Goal: Task Accomplishment & Management: Manage account settings

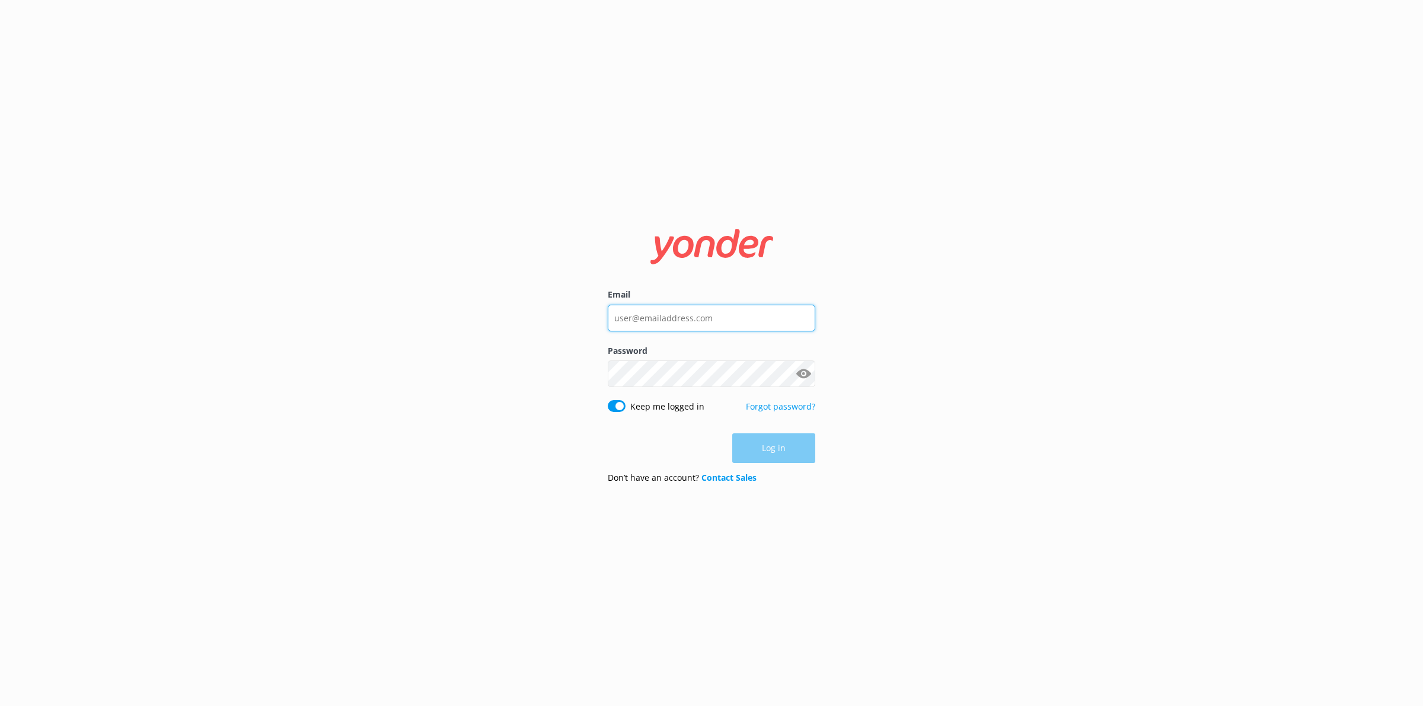
type input "[PERSON_NAME][EMAIL_ADDRESS][DOMAIN_NAME]"
click at [777, 448] on div "Log in" at bounding box center [712, 448] width 208 height 30
click at [777, 448] on button "Log in" at bounding box center [773, 449] width 83 height 30
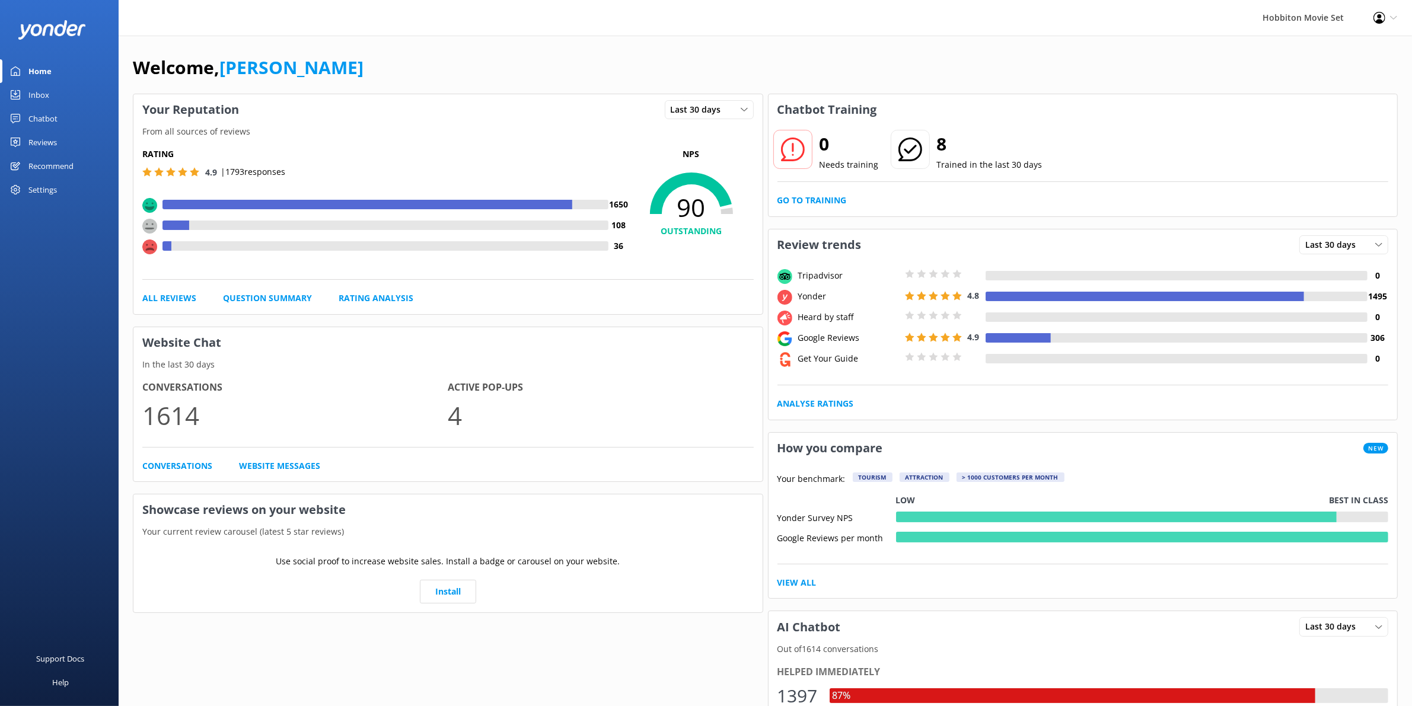
click at [50, 141] on div "Reviews" at bounding box center [42, 142] width 28 height 24
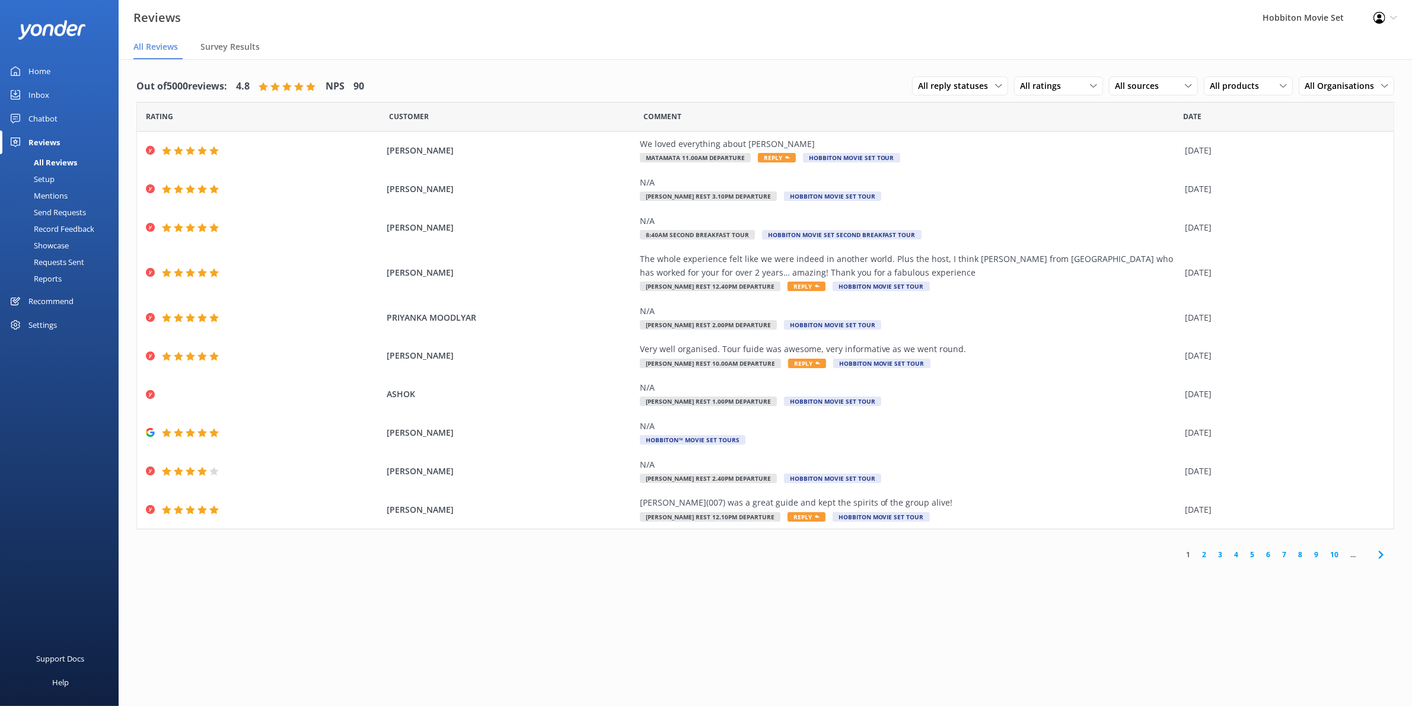
click at [54, 199] on div "Mentions" at bounding box center [37, 195] width 60 height 17
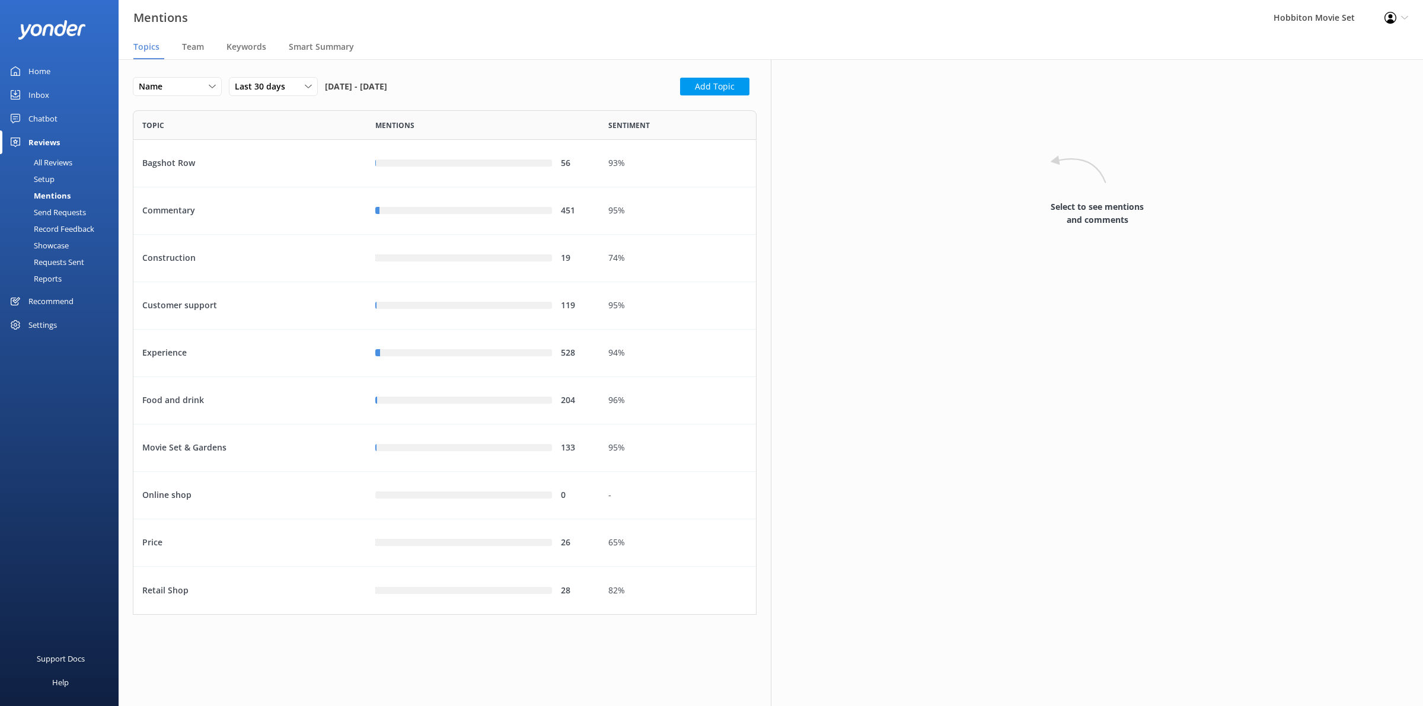
scroll to position [493, 612]
click at [209, 87] on icon at bounding box center [212, 86] width 7 height 7
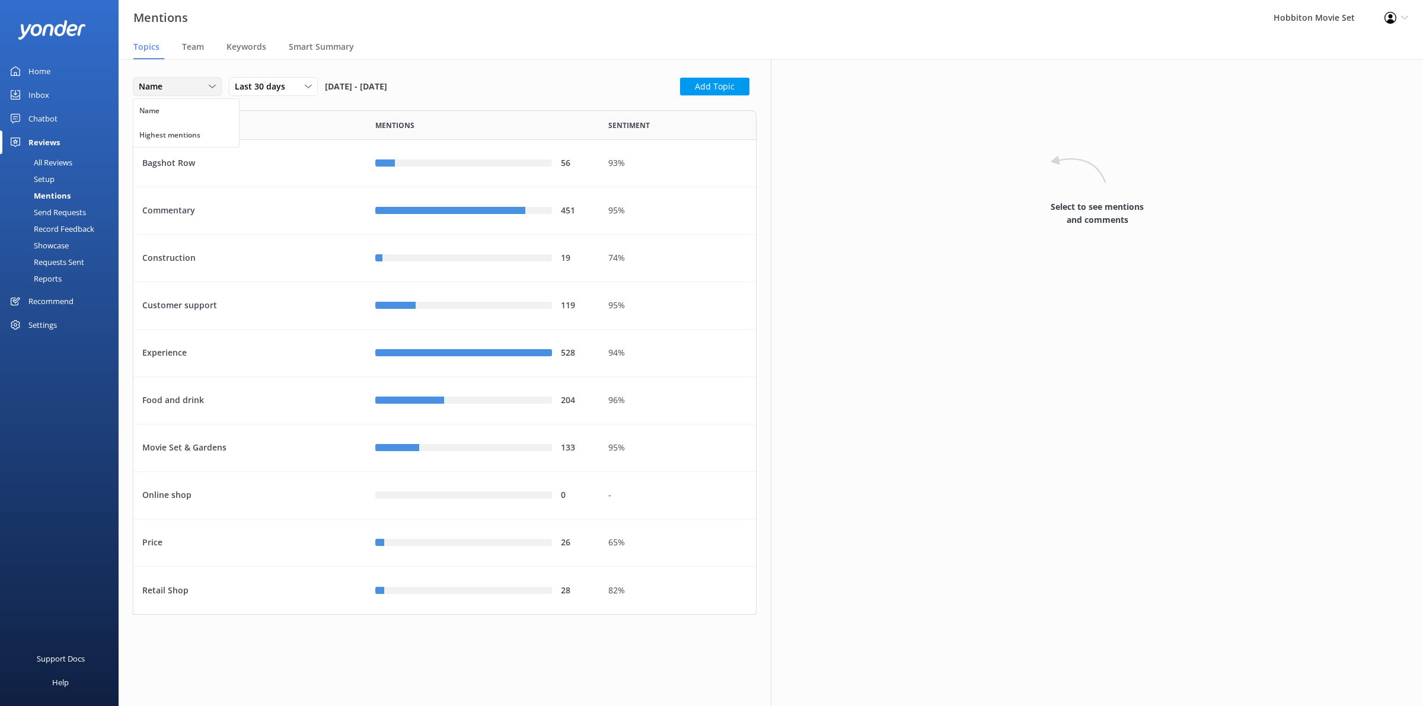
click at [209, 87] on icon at bounding box center [212, 86] width 7 height 7
click at [202, 47] on span "Team" at bounding box center [193, 47] width 22 height 12
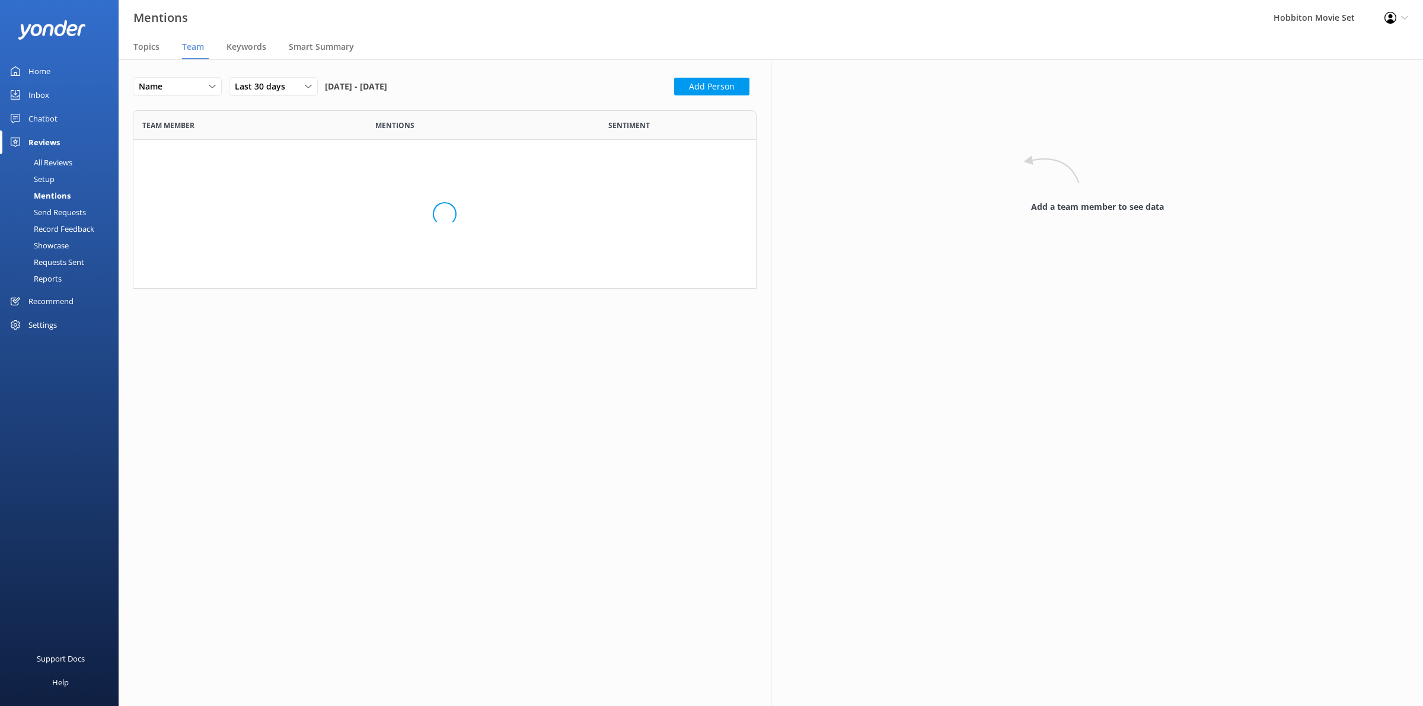
scroll to position [167, 612]
click at [288, 95] on div "Last 30 days Last 7 days Last 30 days Last 90 days Last 180 days Custom" at bounding box center [273, 86] width 89 height 19
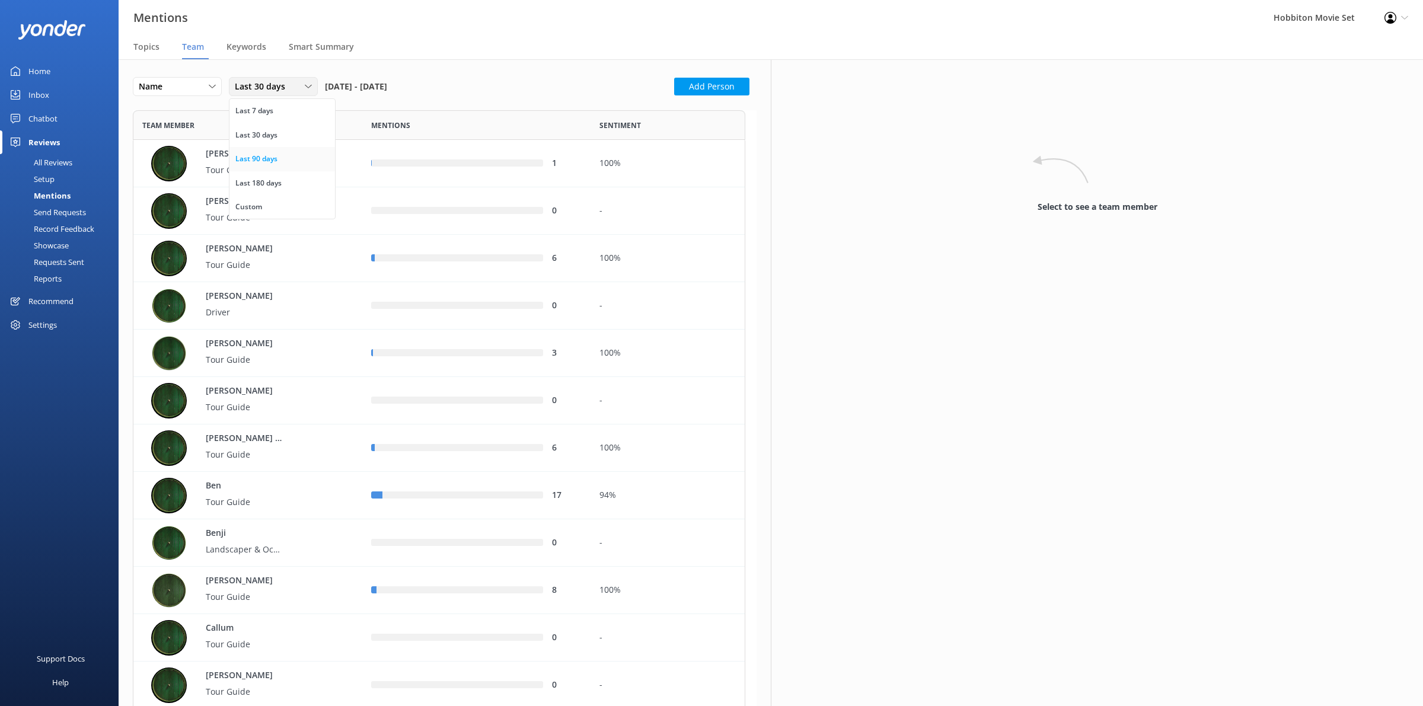
scroll to position [4763, 601]
click at [286, 161] on link "Last 90 days" at bounding box center [282, 159] width 106 height 24
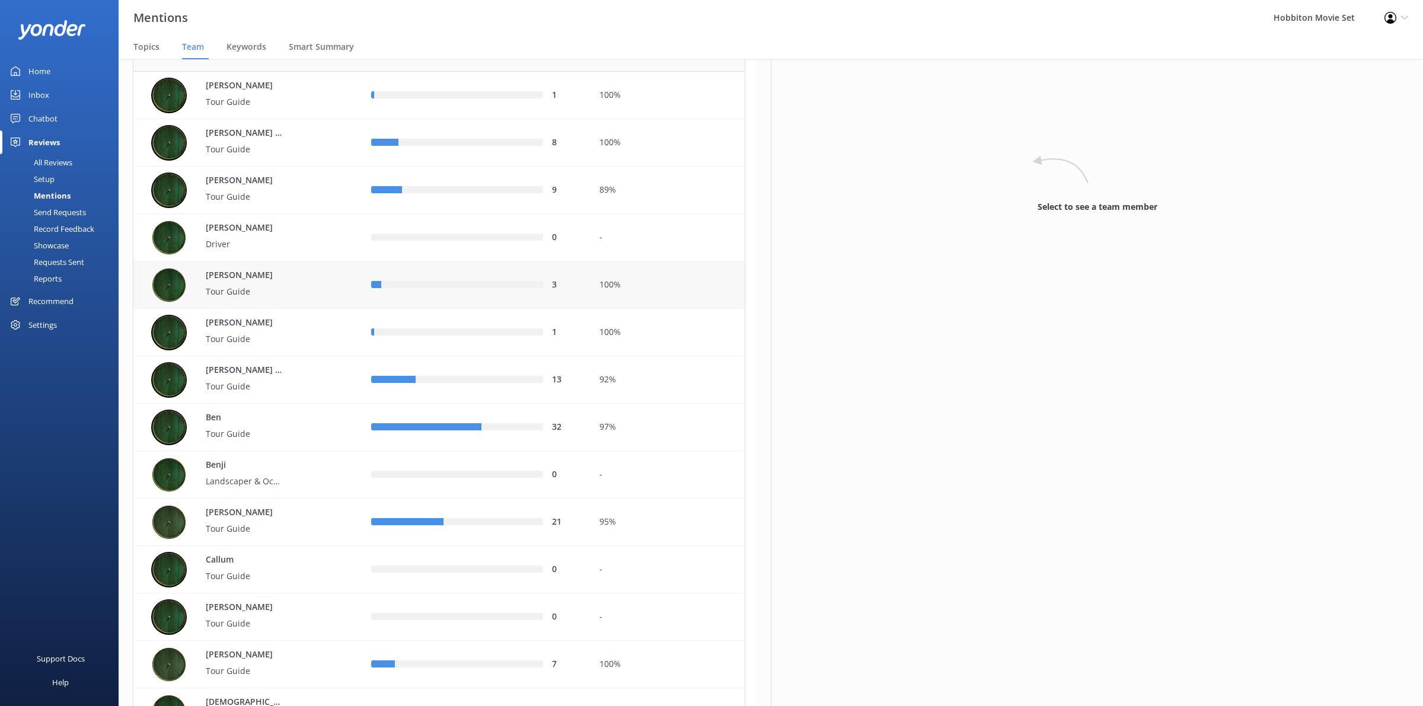
scroll to position [0, 0]
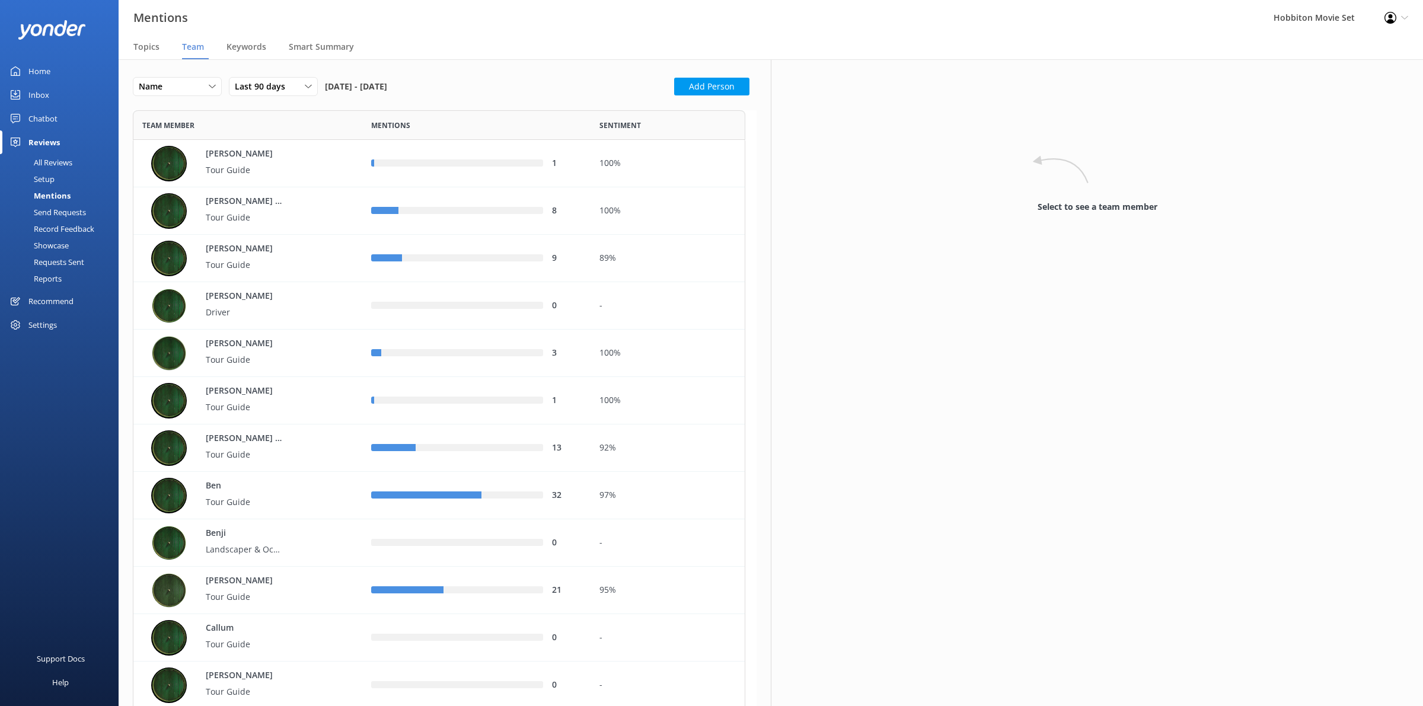
click at [709, 90] on button "Add Person" at bounding box center [711, 87] width 75 height 18
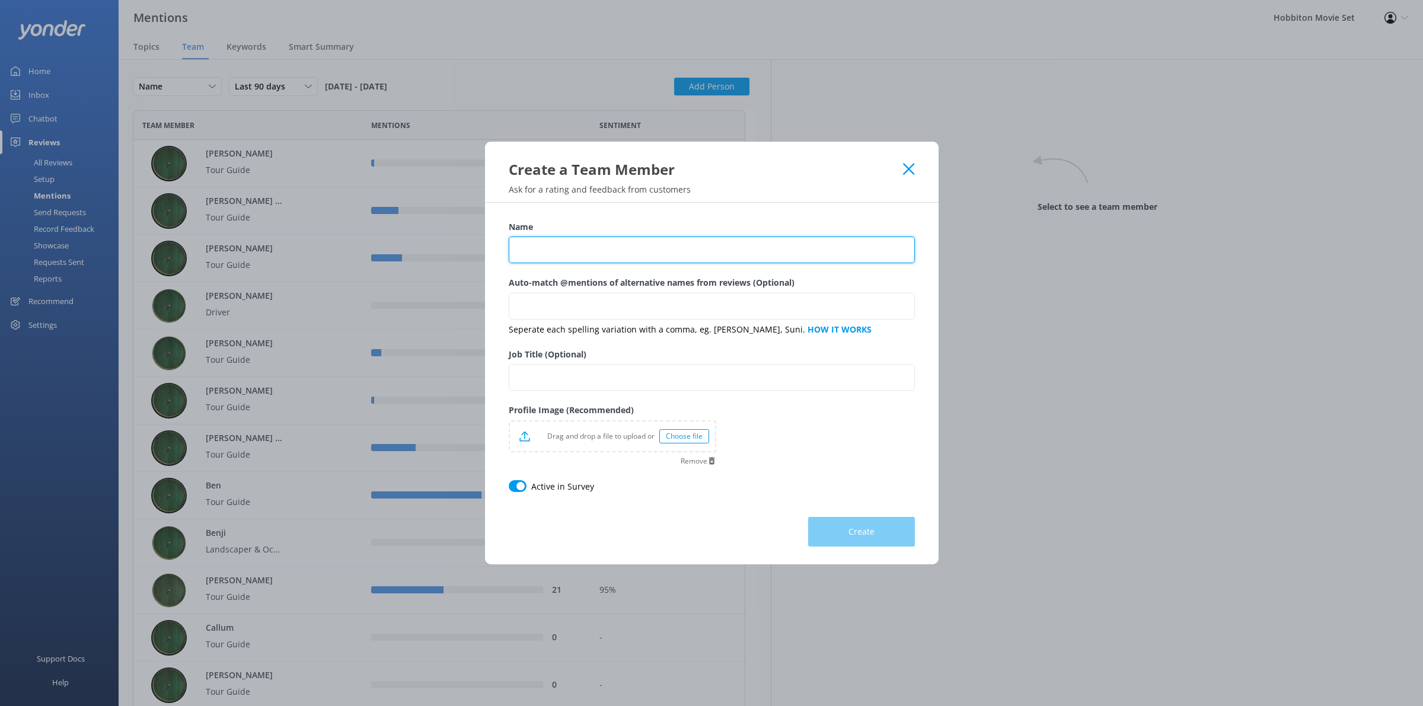
click at [688, 244] on input "Name" at bounding box center [712, 250] width 406 height 27
type input "[PERSON_NAME]"
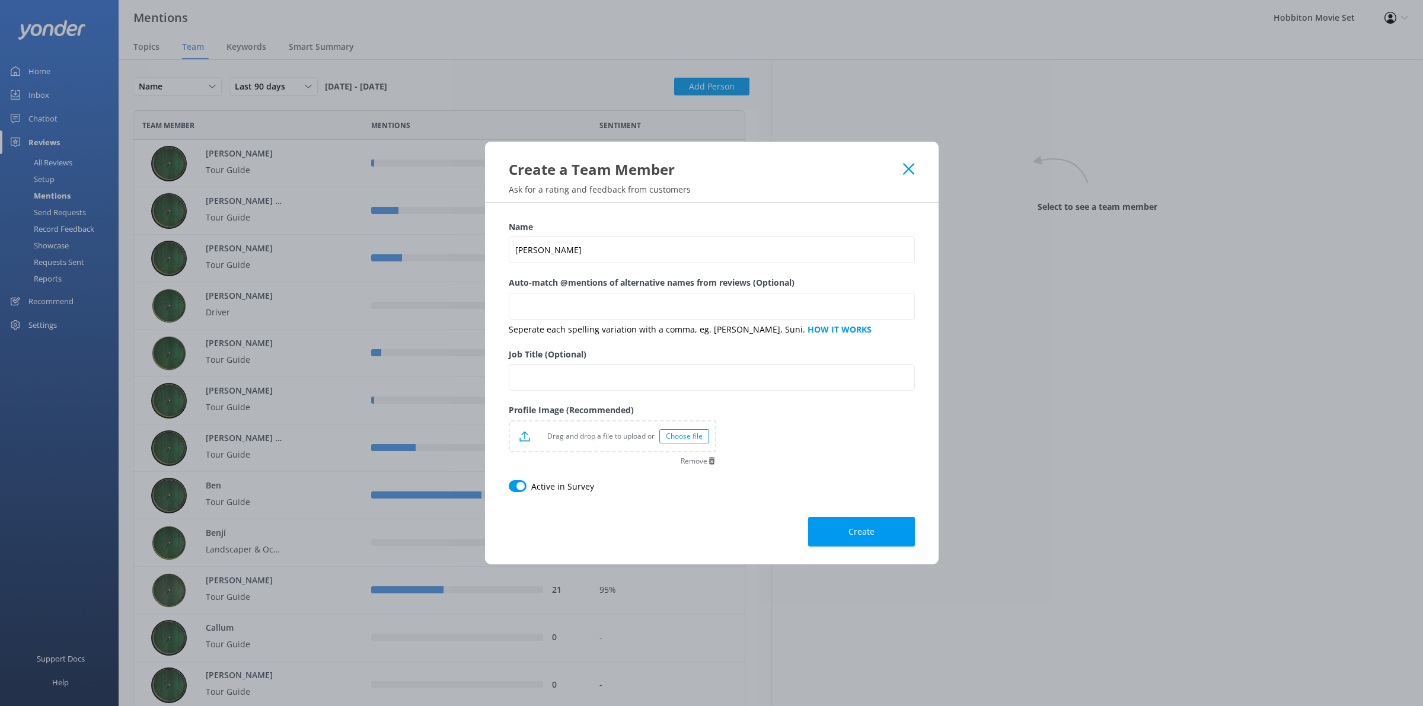
click at [543, 289] on label "Auto-match @mentions of alternative names from reviews (Optional)" at bounding box center [712, 282] width 406 height 13
click at [543, 293] on input "Auto-match @mentions of alternative names from reviews (Optional)" at bounding box center [712, 306] width 406 height 27
type input "[PERSON_NAME]"
click at [575, 374] on input "Job Title (Optional)" at bounding box center [712, 378] width 406 height 27
type input "Tour Guide"
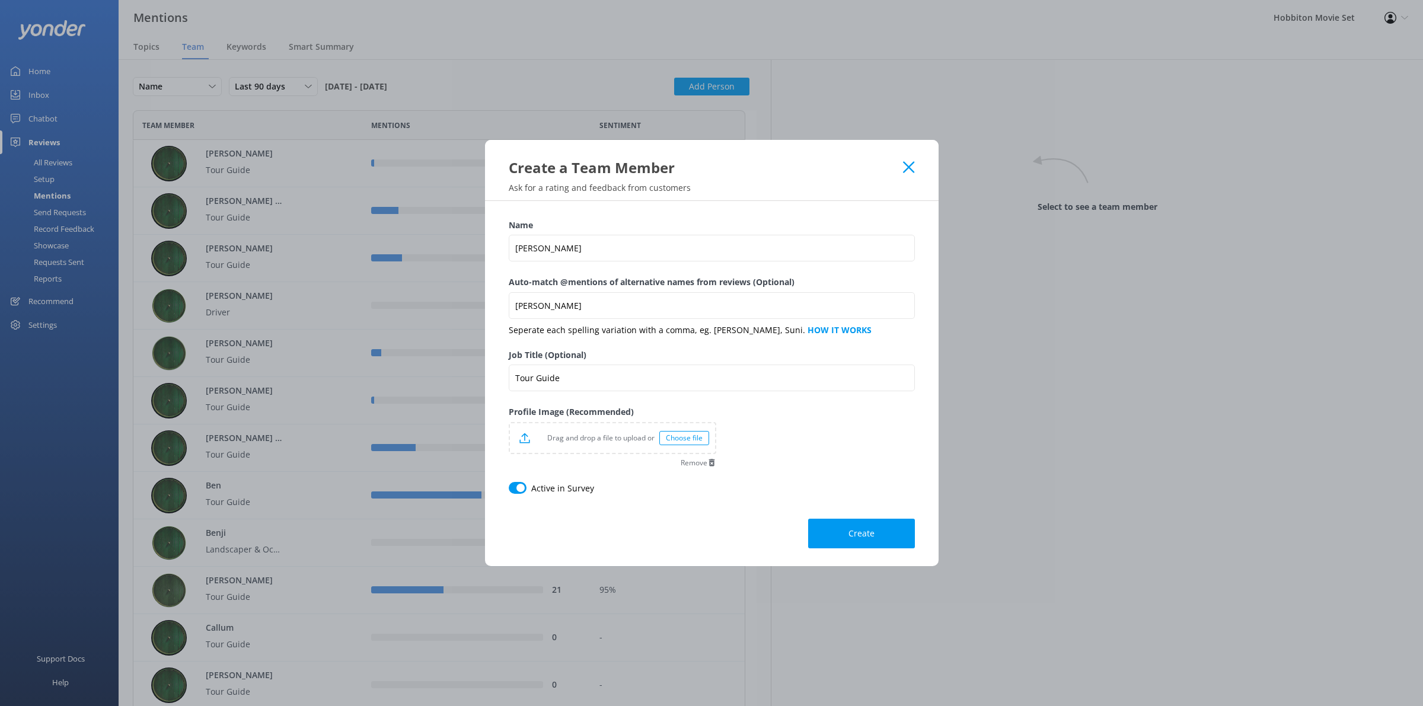
click at [694, 439] on div "Choose file" at bounding box center [684, 438] width 50 height 14
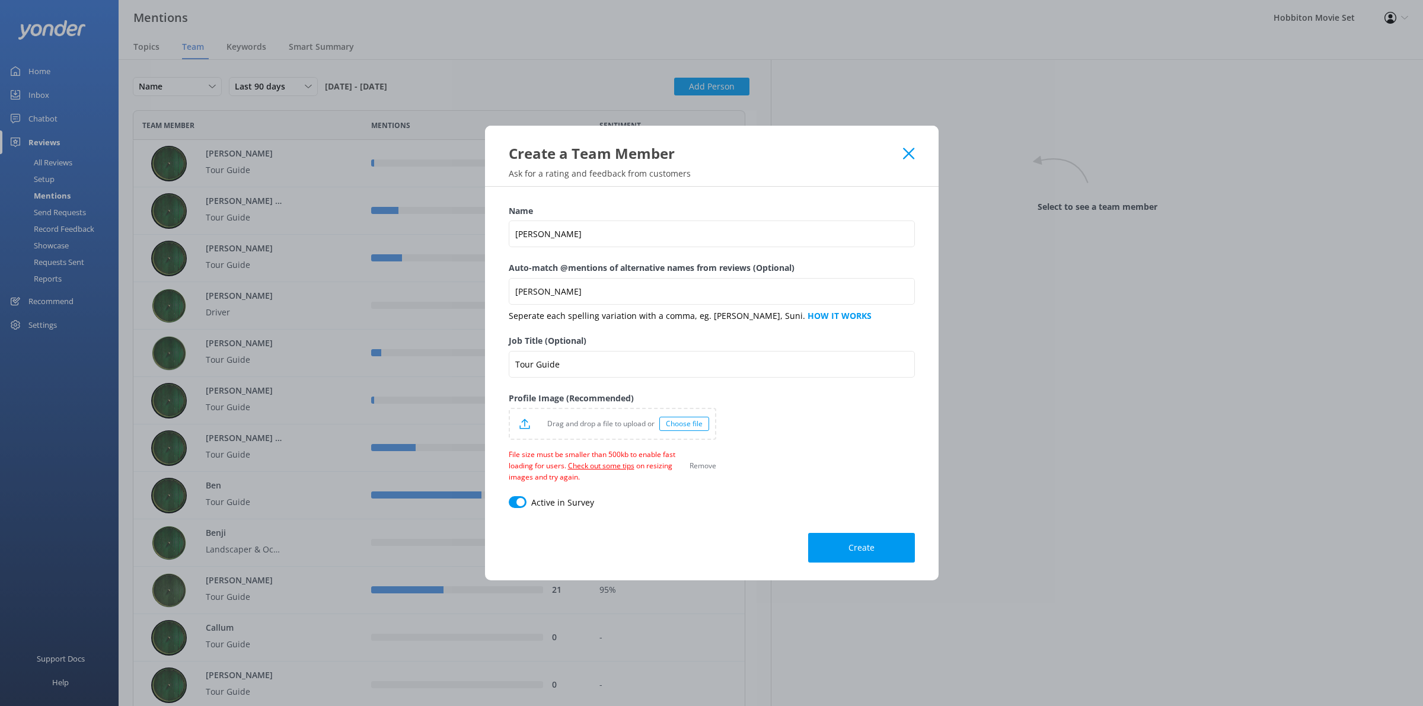
click at [688, 430] on div "Choose file" at bounding box center [684, 424] width 50 height 14
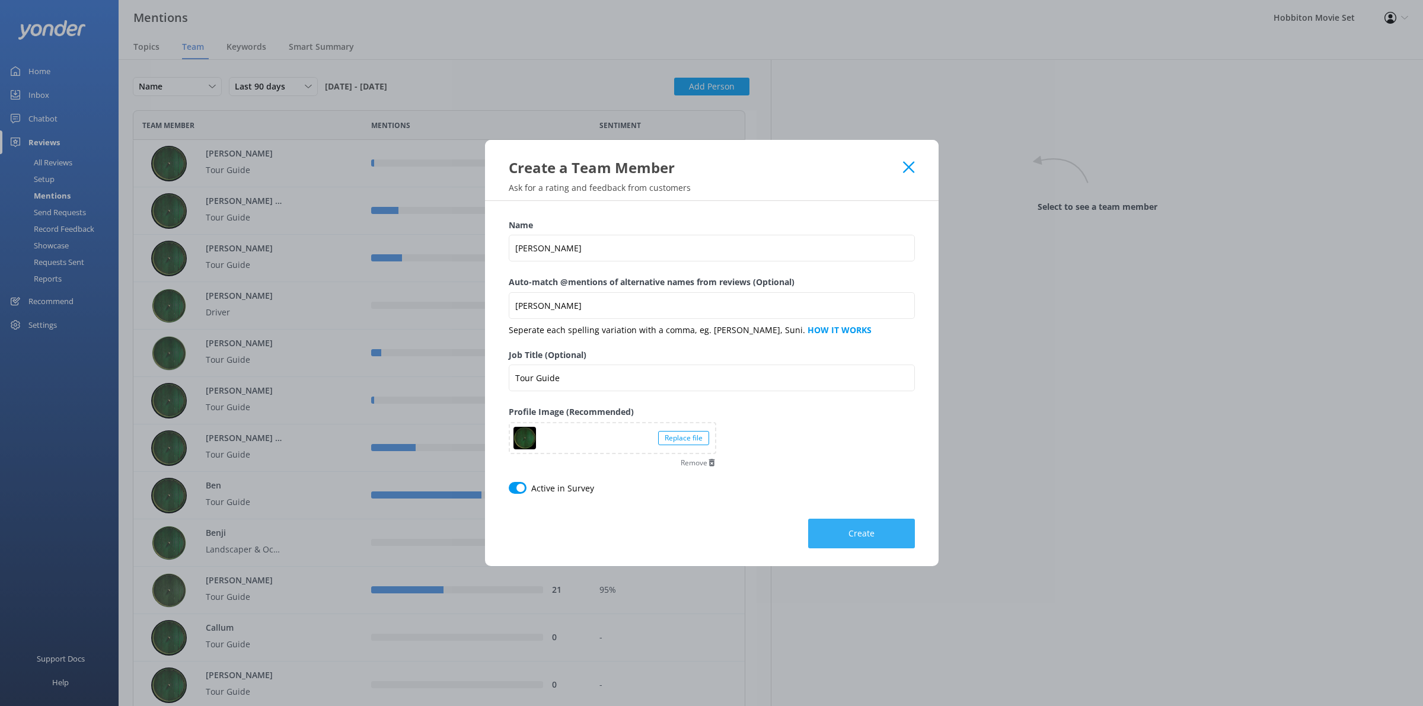
click at [849, 534] on span "Create" at bounding box center [862, 534] width 26 height 12
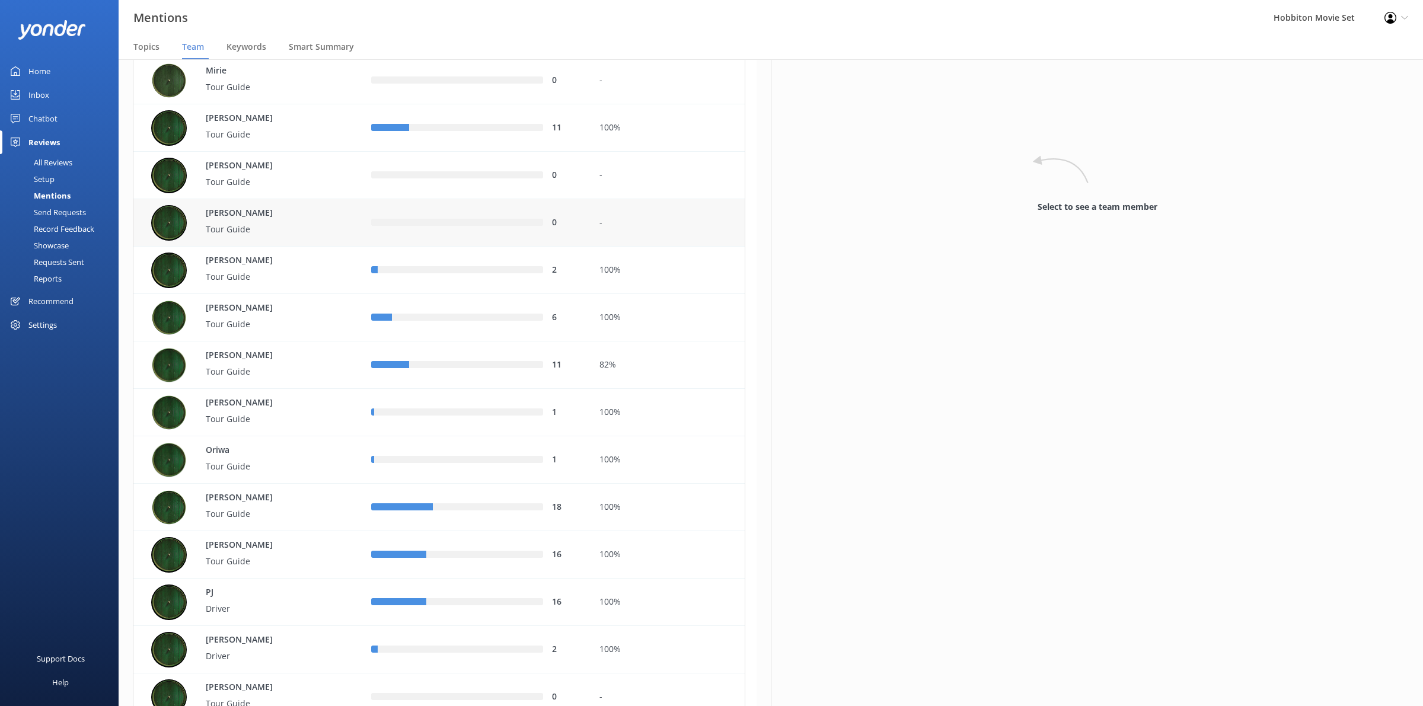
scroll to position [3187, 0]
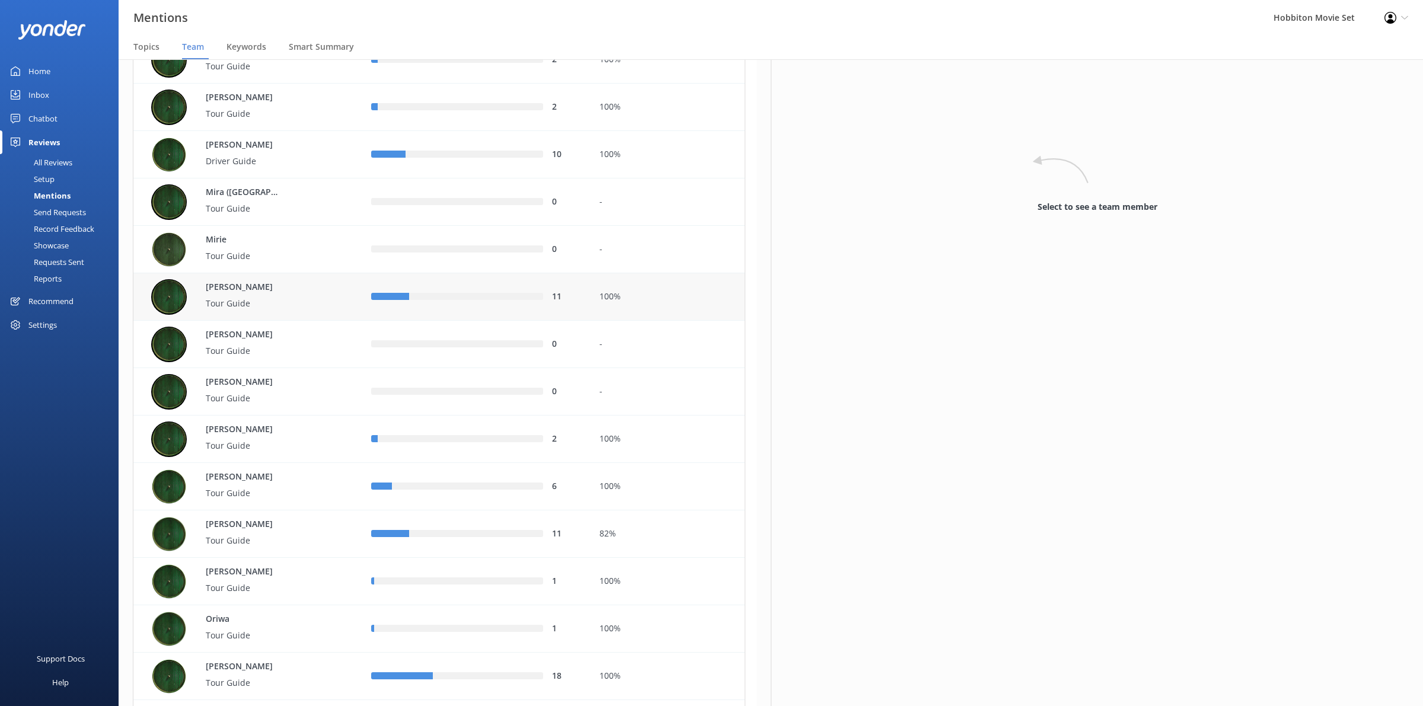
click at [307, 305] on div "[PERSON_NAME] Tour Guide" at bounding box center [252, 297] width 202 height 36
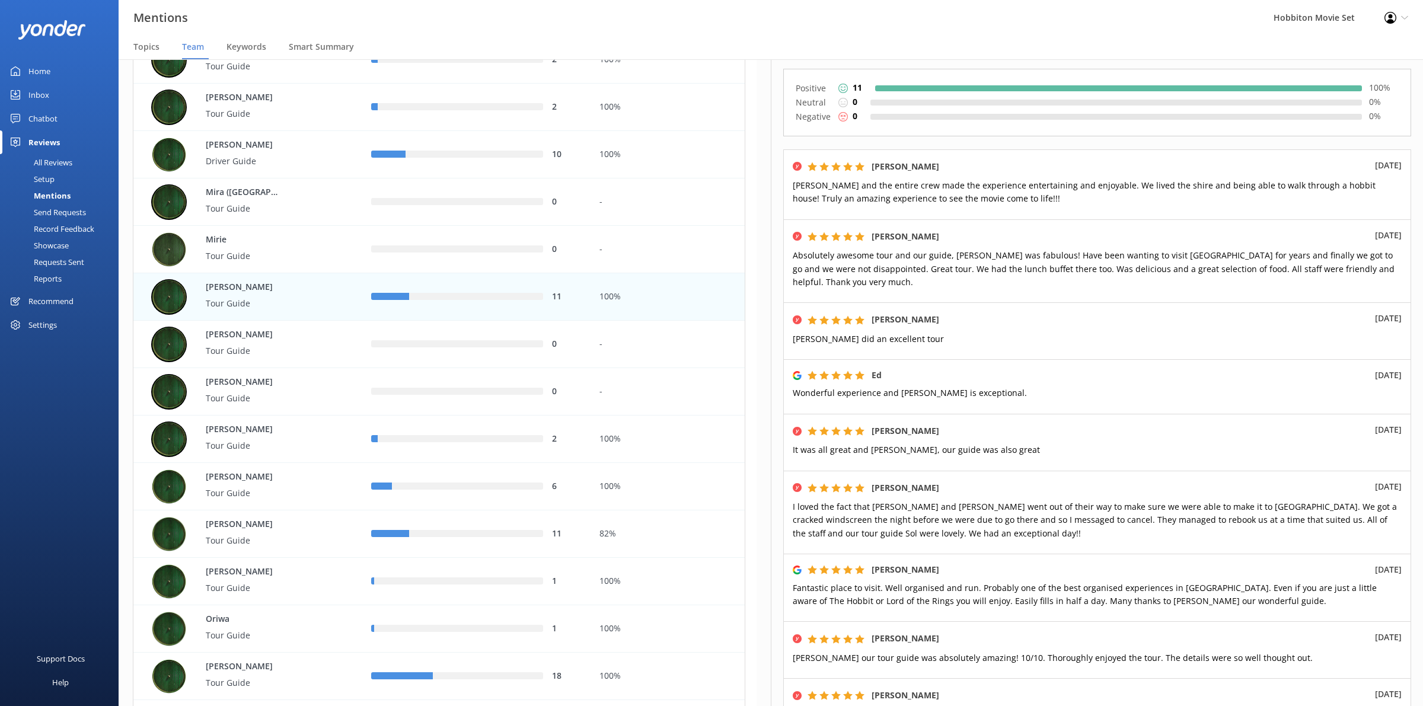
scroll to position [340, 0]
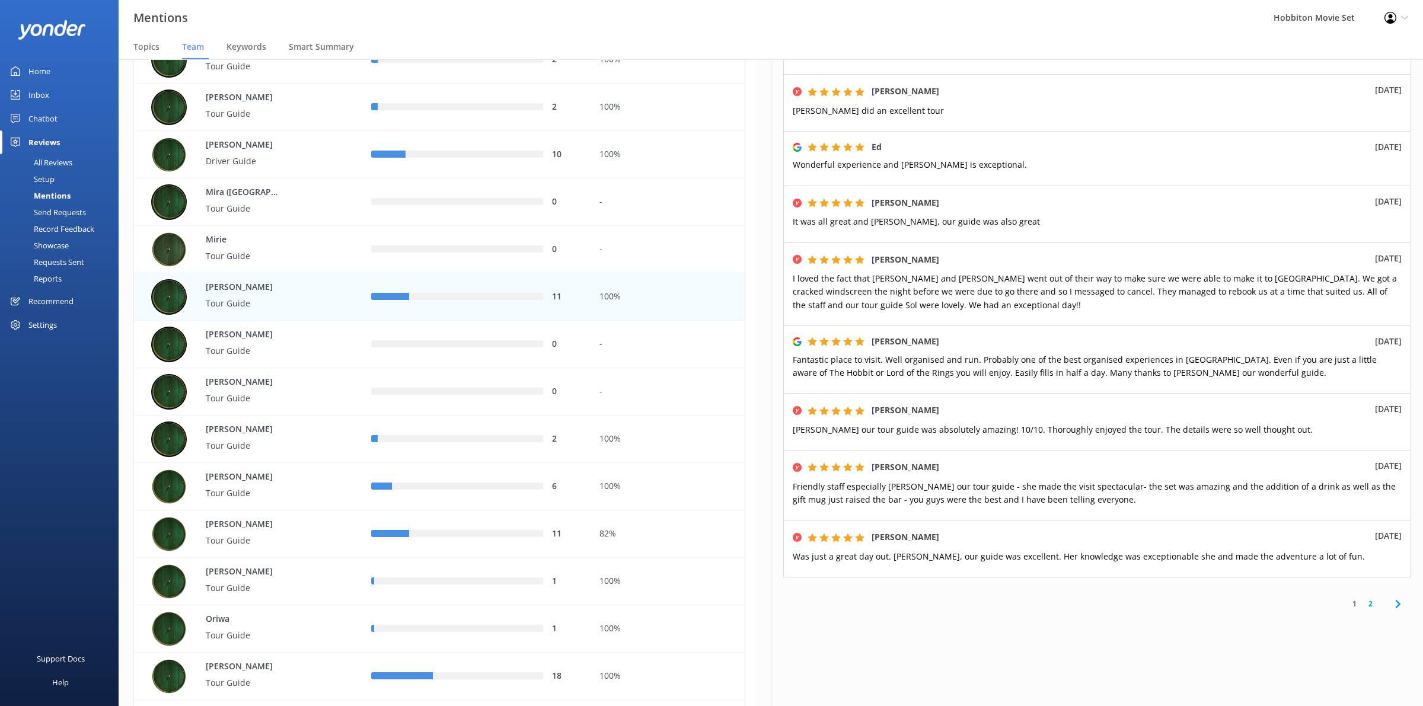
click at [1363, 608] on link "2" at bounding box center [1371, 603] width 16 height 11
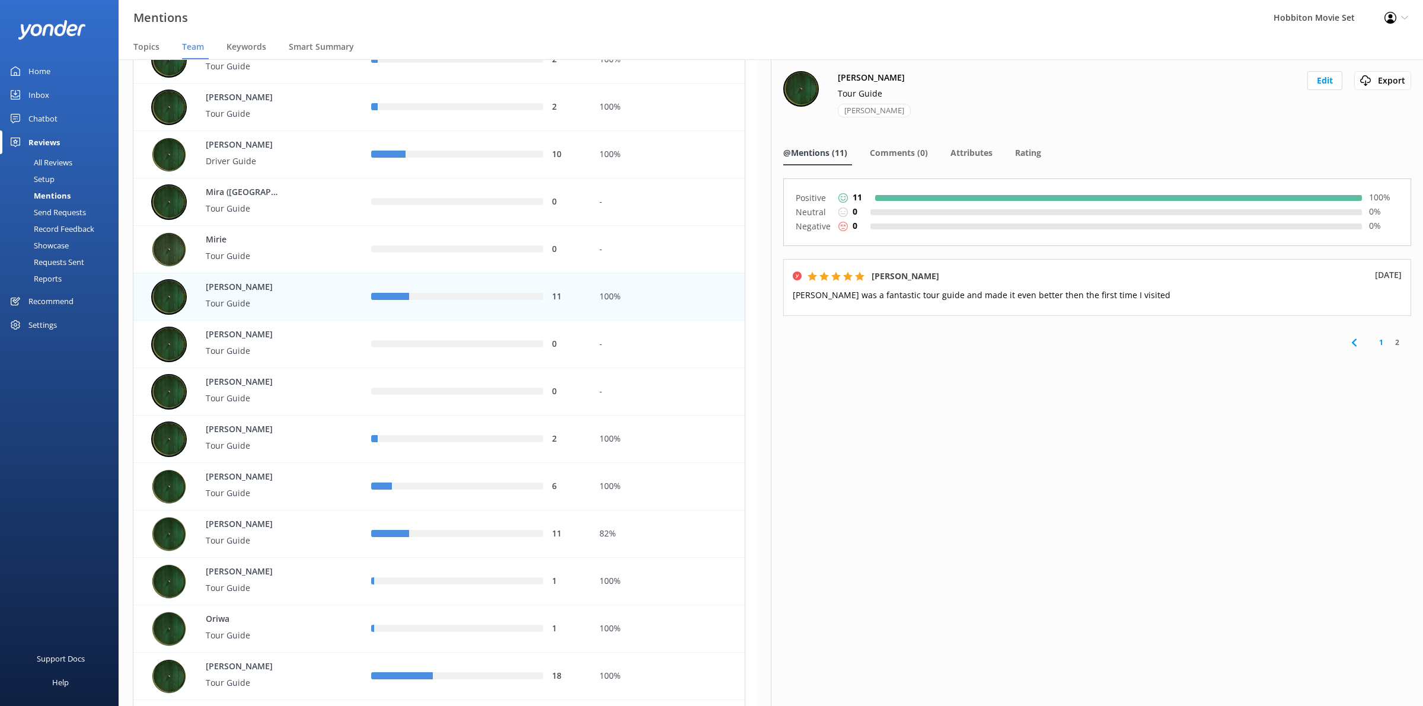
click at [1378, 345] on link "1" at bounding box center [1381, 342] width 16 height 11
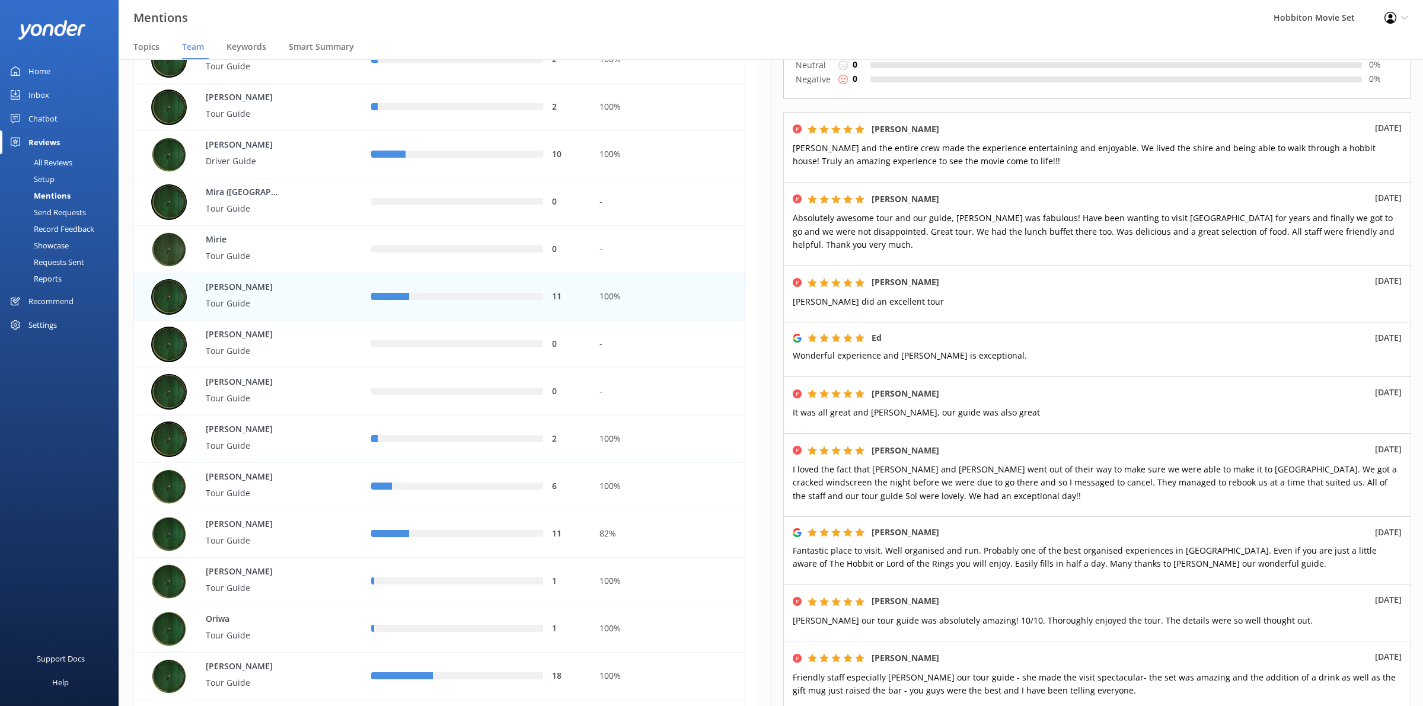
scroll to position [148, 0]
drag, startPoint x: 576, startPoint y: 12, endPoint x: 585, endPoint y: 14, distance: 9.0
click at [576, 12] on div "Mentions Hobbiton Movie Set Profile Settings Logout" at bounding box center [711, 18] width 1423 height 36
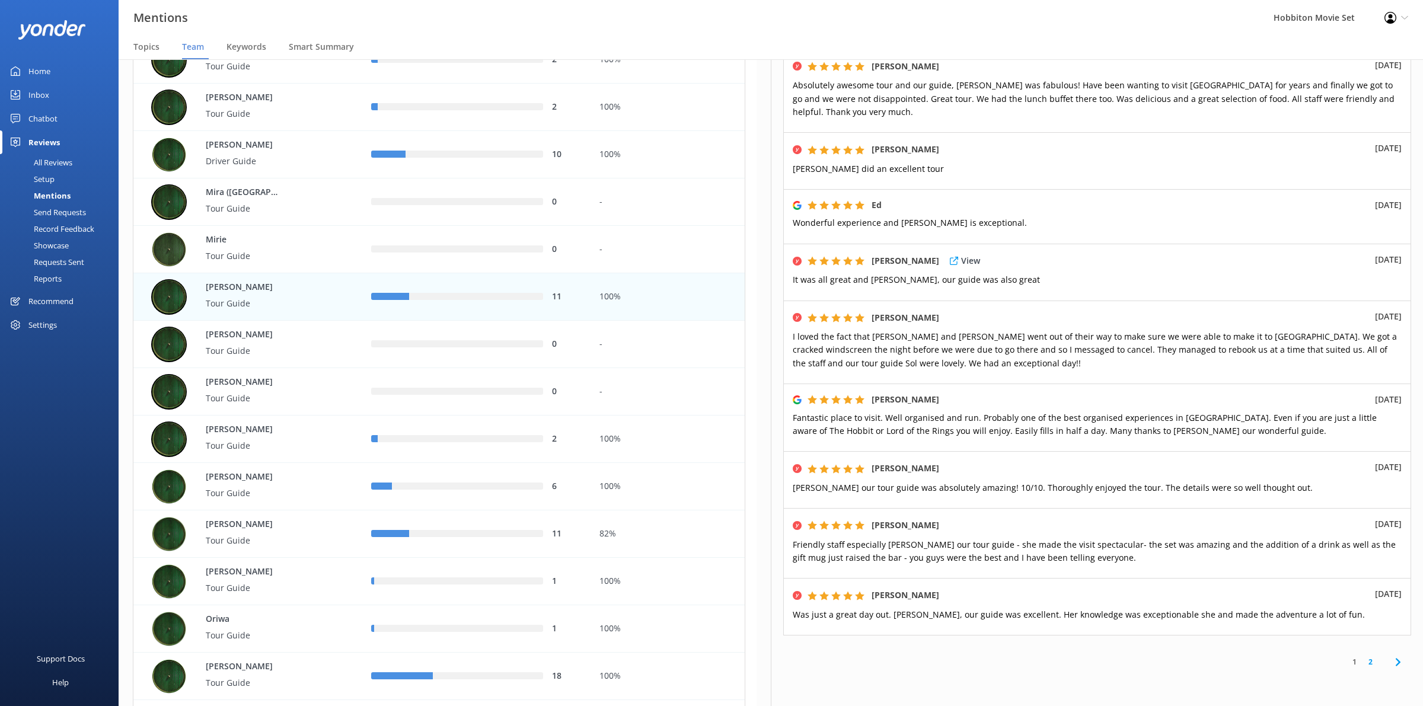
scroll to position [340, 0]
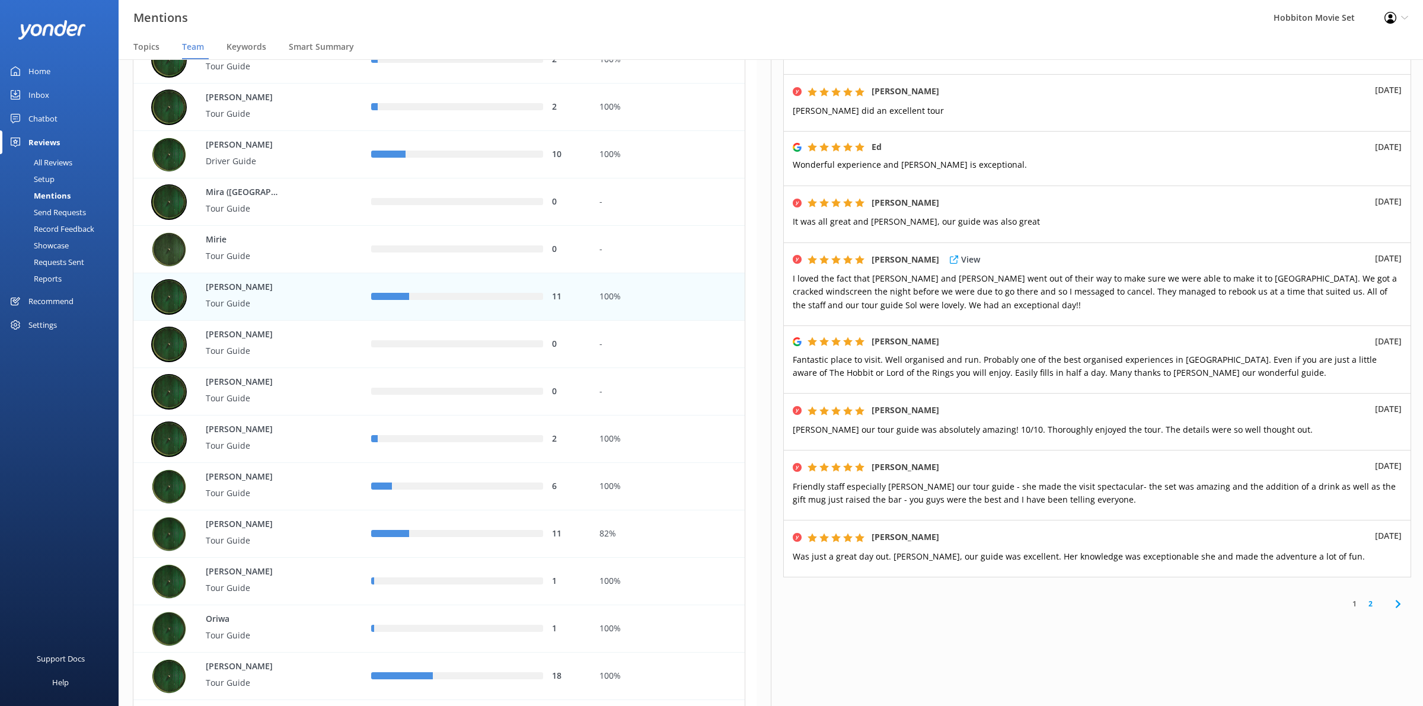
click at [1035, 283] on span "I loved the fact that [PERSON_NAME] and [PERSON_NAME] went out of their way to …" at bounding box center [1095, 292] width 604 height 38
click at [1363, 602] on link "2" at bounding box center [1371, 603] width 16 height 11
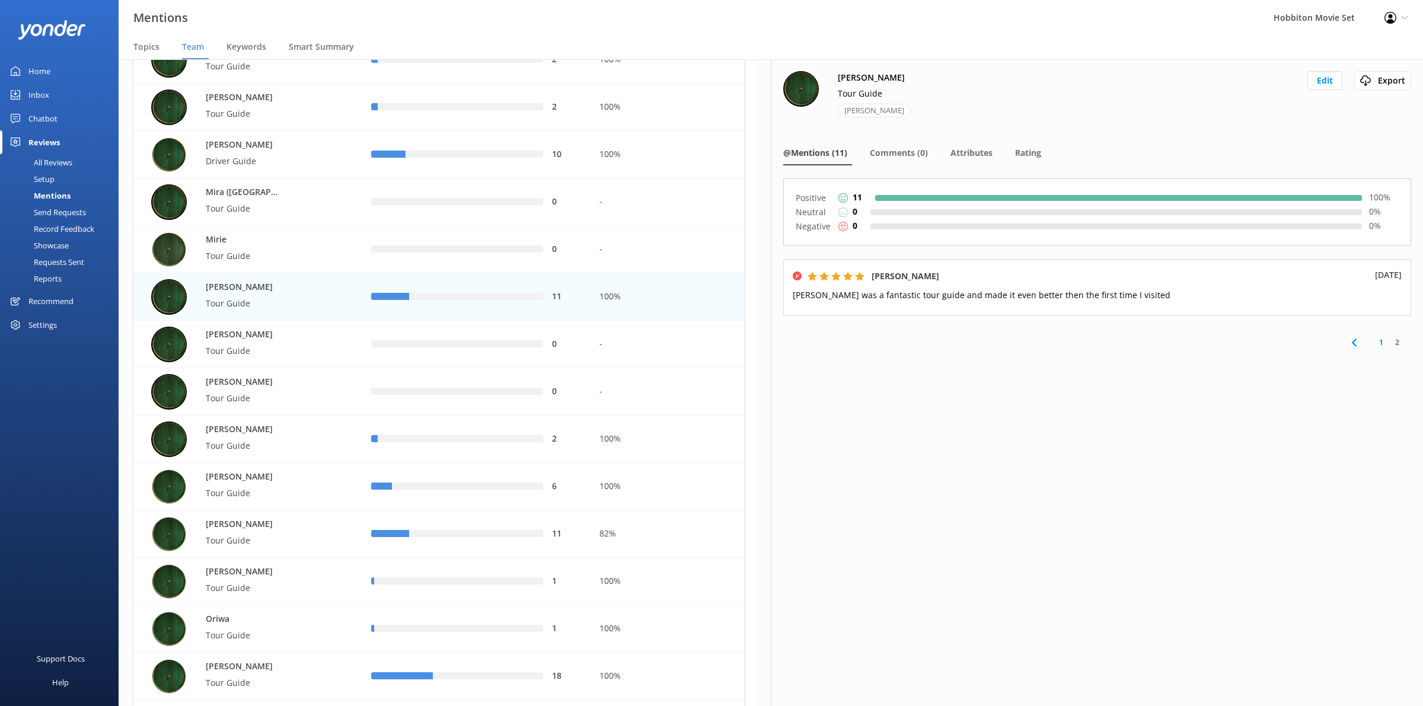
click at [1134, 96] on div "[PERSON_NAME] Tour Guide [PERSON_NAME] Edit Export Export CSV" at bounding box center [1097, 101] width 628 height 61
click at [884, 156] on span "Comments (0)" at bounding box center [899, 153] width 58 height 12
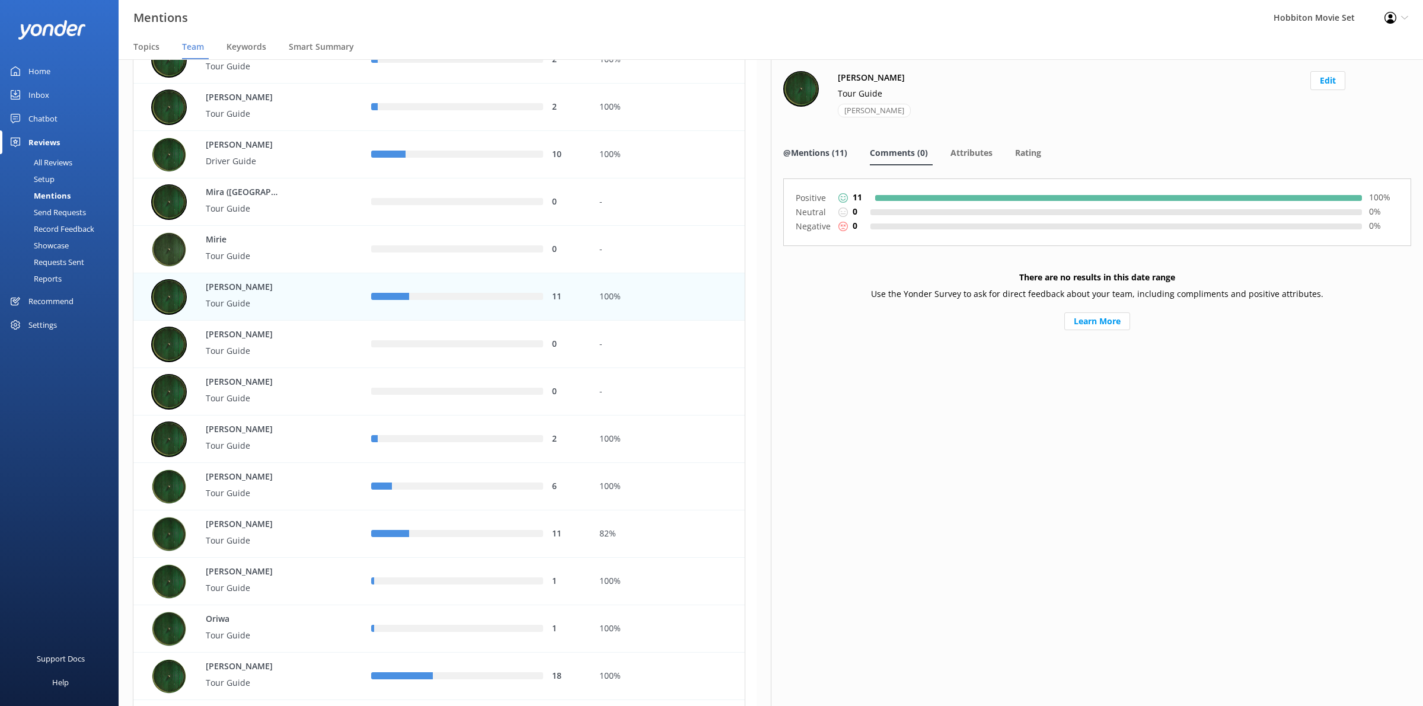
click at [792, 157] on span "@Mentions (11)" at bounding box center [815, 153] width 64 height 12
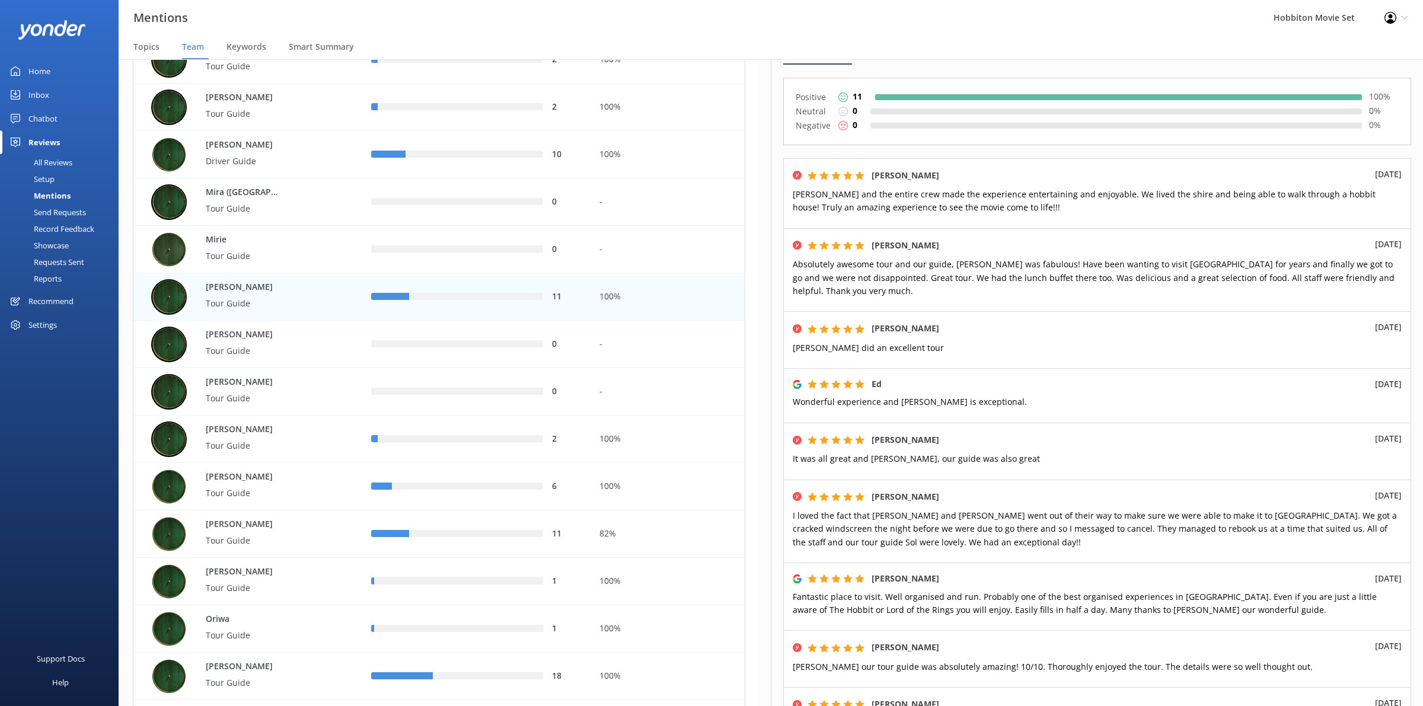
scroll to position [222, 0]
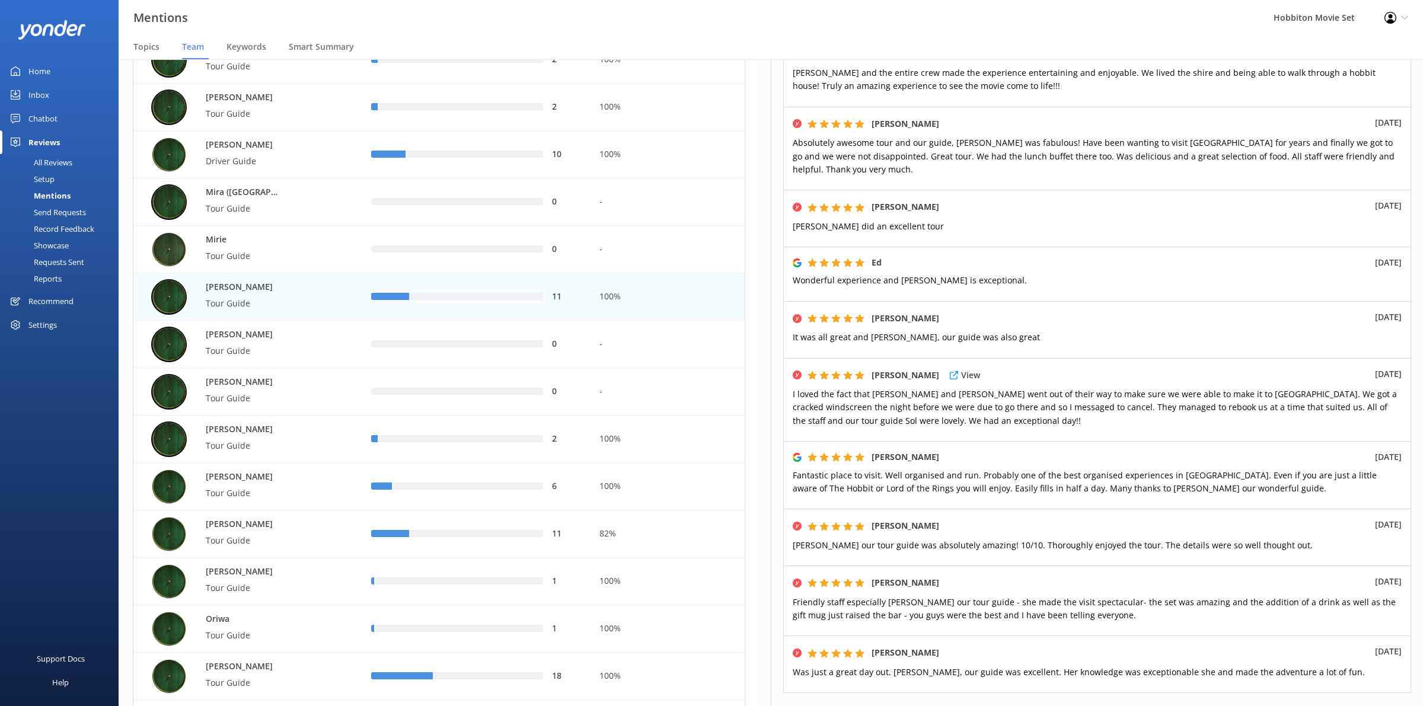
click at [1088, 433] on div "[PERSON_NAME] View [DATE] I loved the fact that [PERSON_NAME] and [PERSON_NAME]…" at bounding box center [1097, 400] width 628 height 84
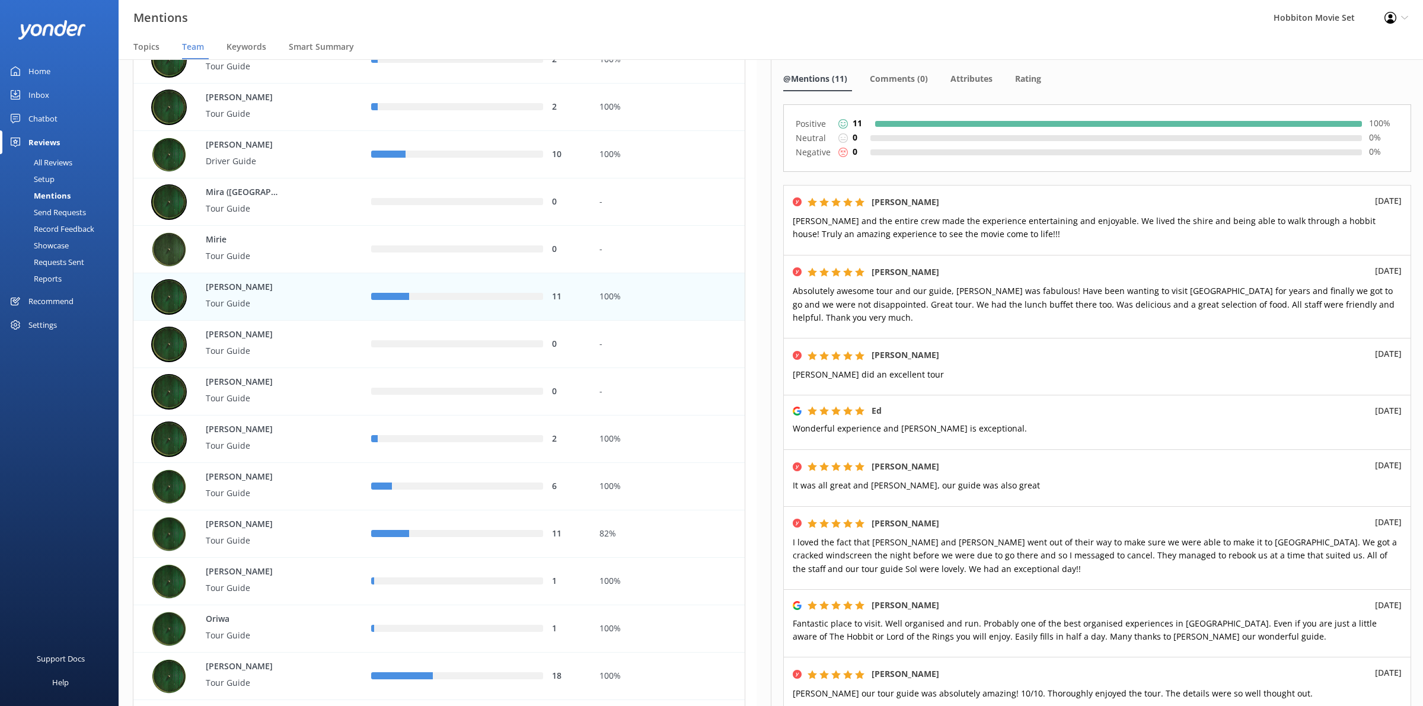
click at [1045, 618] on p "Fantastic place to visit. Well organised and run. Probably one of the best orga…" at bounding box center [1097, 630] width 609 height 27
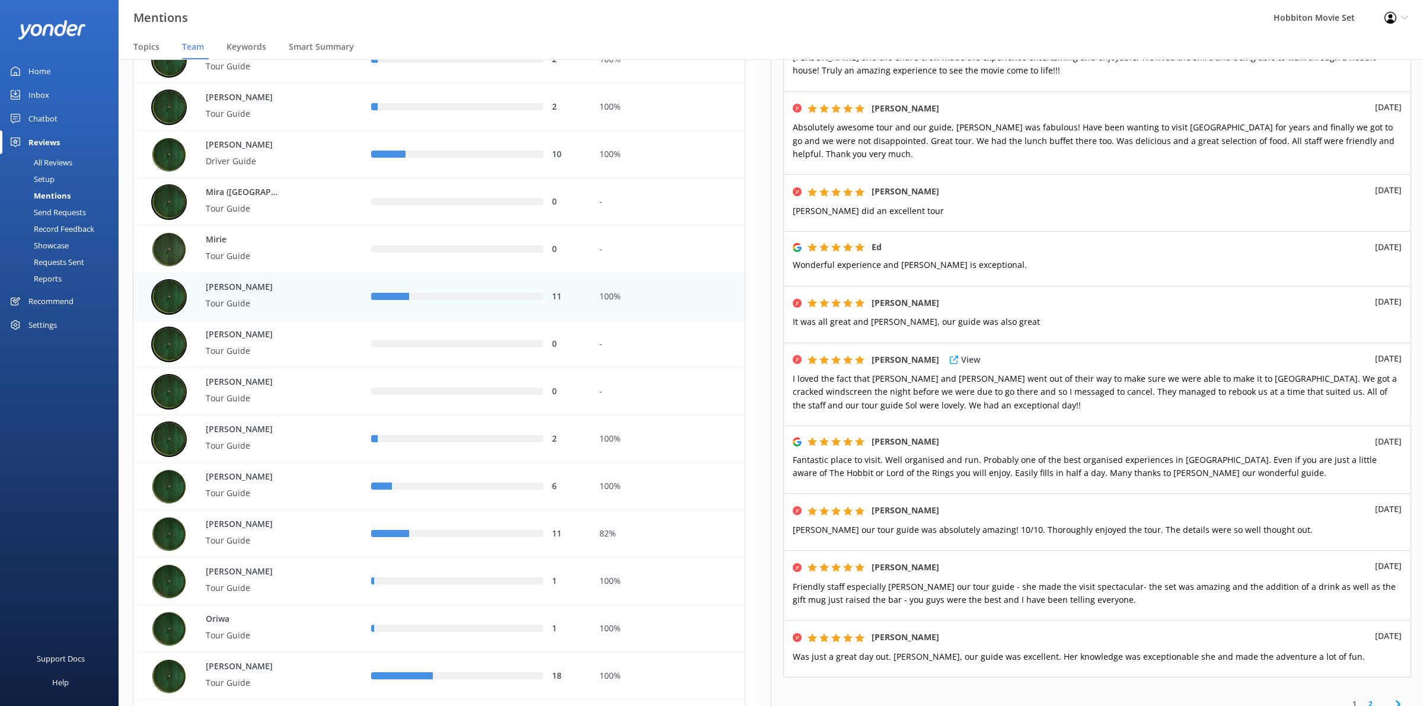
scroll to position [340, 0]
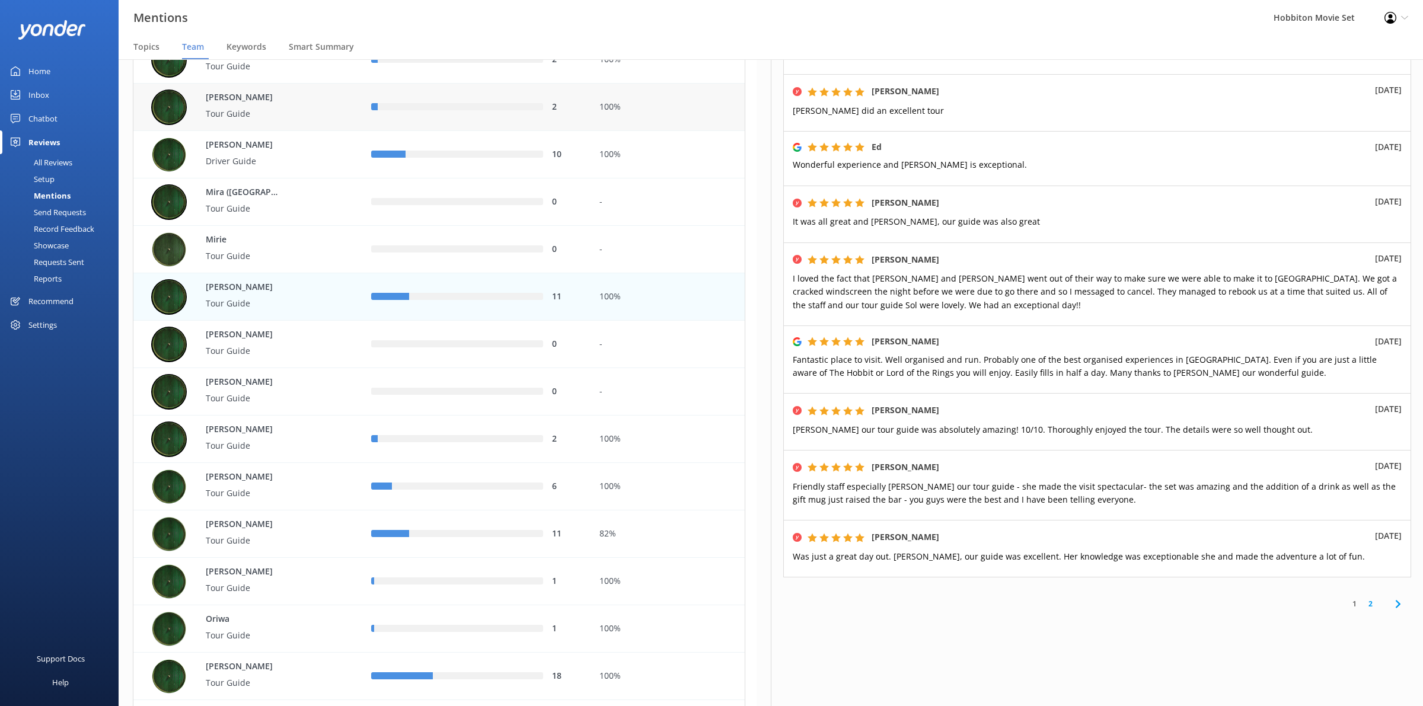
click at [719, 88] on div "100%" at bounding box center [668, 107] width 154 height 47
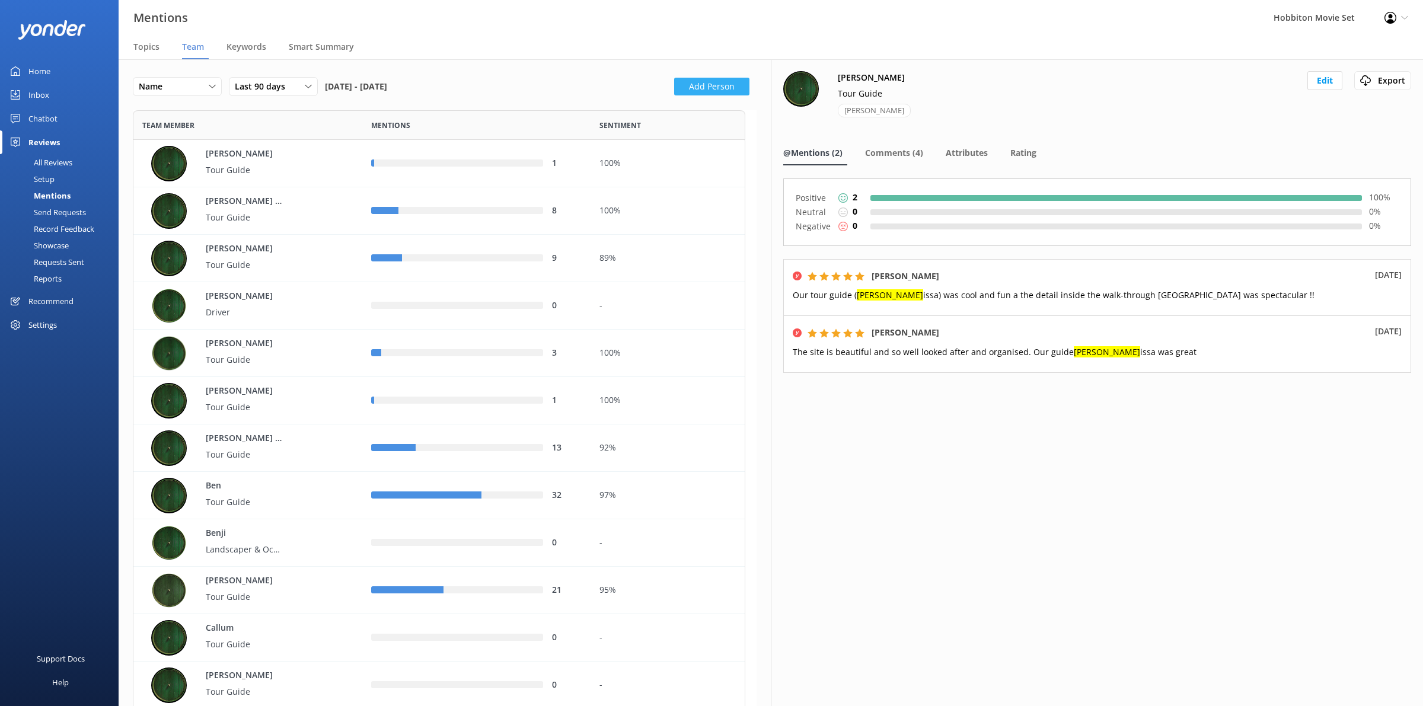
click at [699, 81] on button "Add Person" at bounding box center [711, 87] width 75 height 18
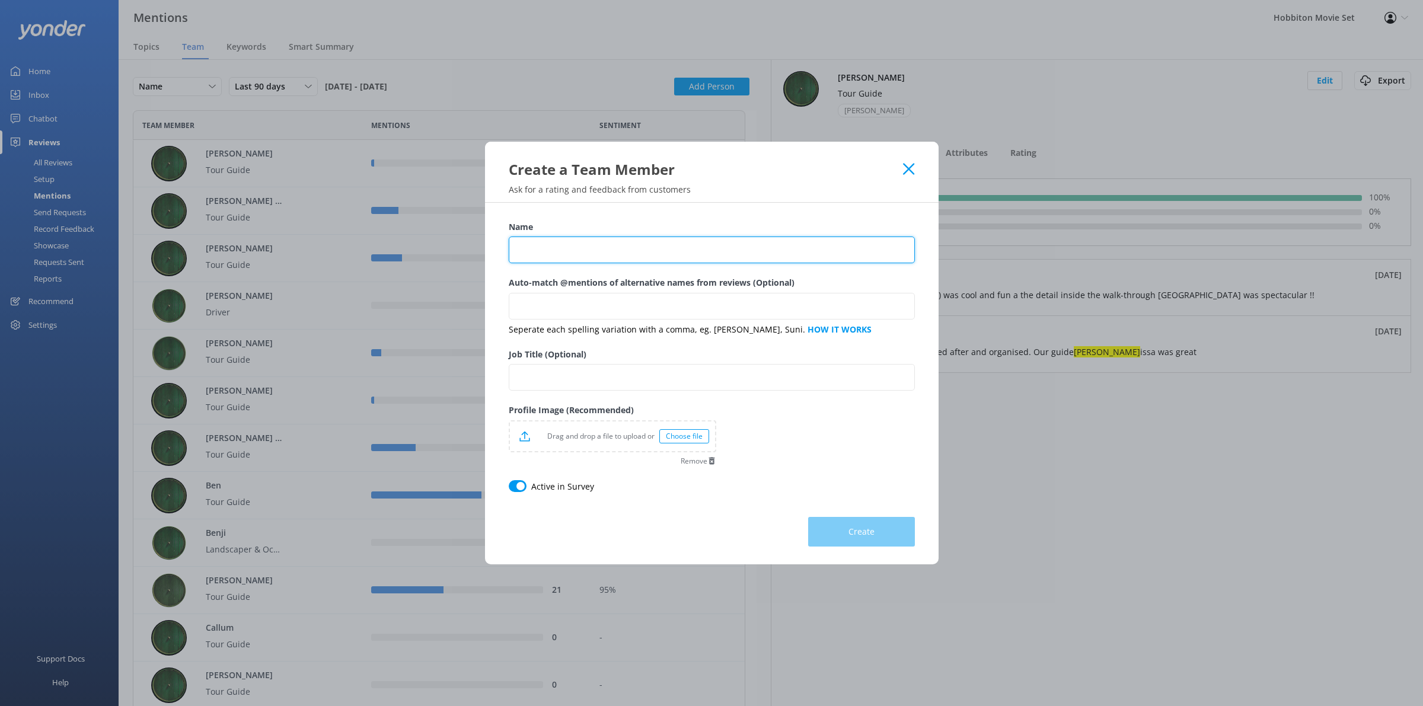
click at [620, 262] on input "Name" at bounding box center [712, 250] width 406 height 27
type input "Flavien"
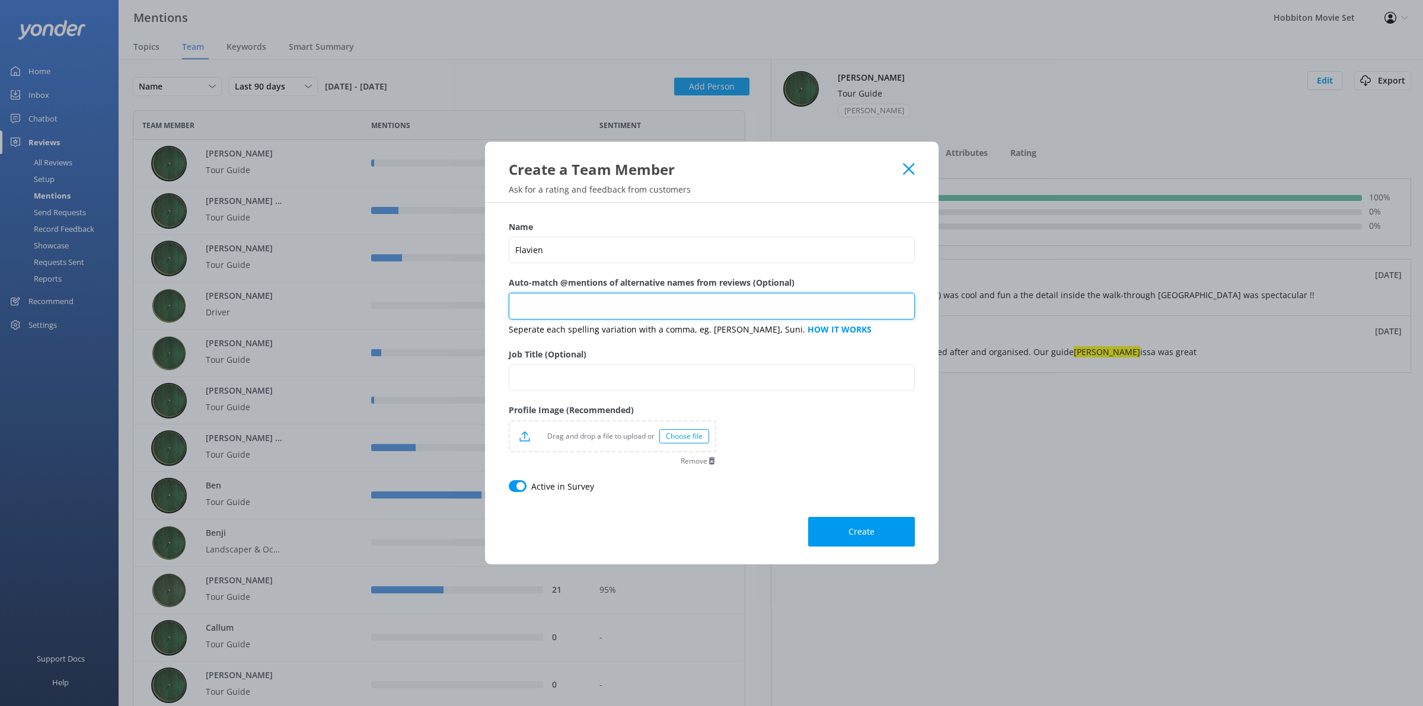
click at [620, 294] on input "Auto-match @mentions of alternative names from reviews (Optional)" at bounding box center [712, 306] width 406 height 27
type input "Flavi, Flav"
click at [603, 380] on input "Job Title (Optional)" at bounding box center [712, 378] width 406 height 27
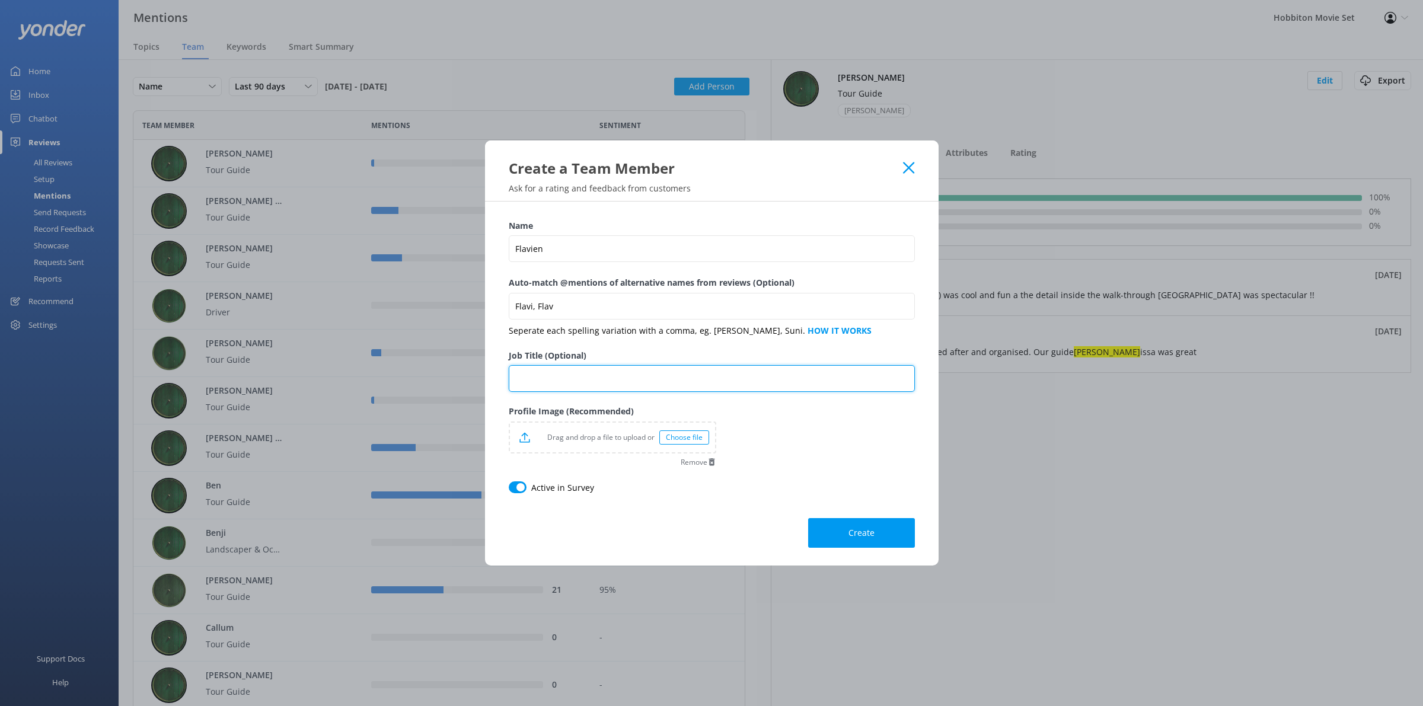
type input "Tour Guide"
click at [702, 430] on div "Drag and drop a file to upload or Choose file" at bounding box center [612, 438] width 205 height 30
click at [888, 534] on button "Create" at bounding box center [861, 534] width 107 height 30
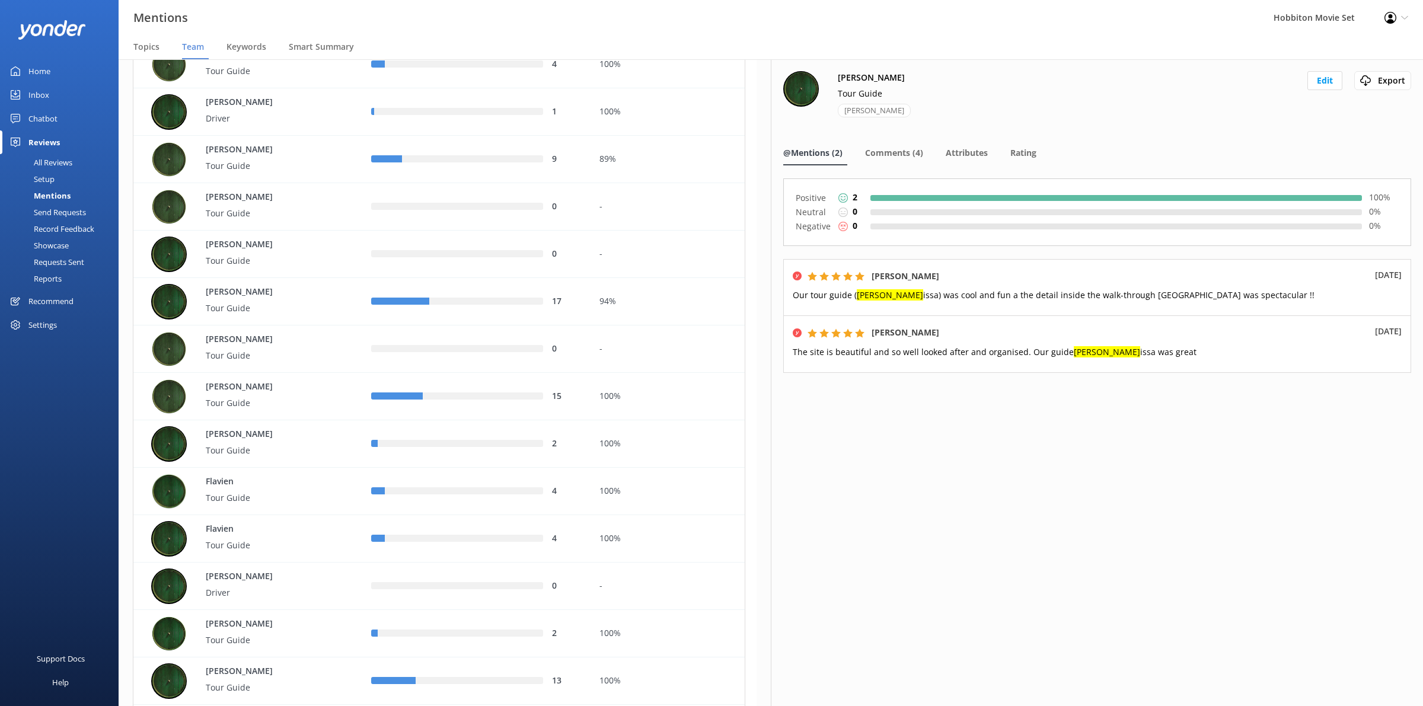
scroll to position [1186, 0]
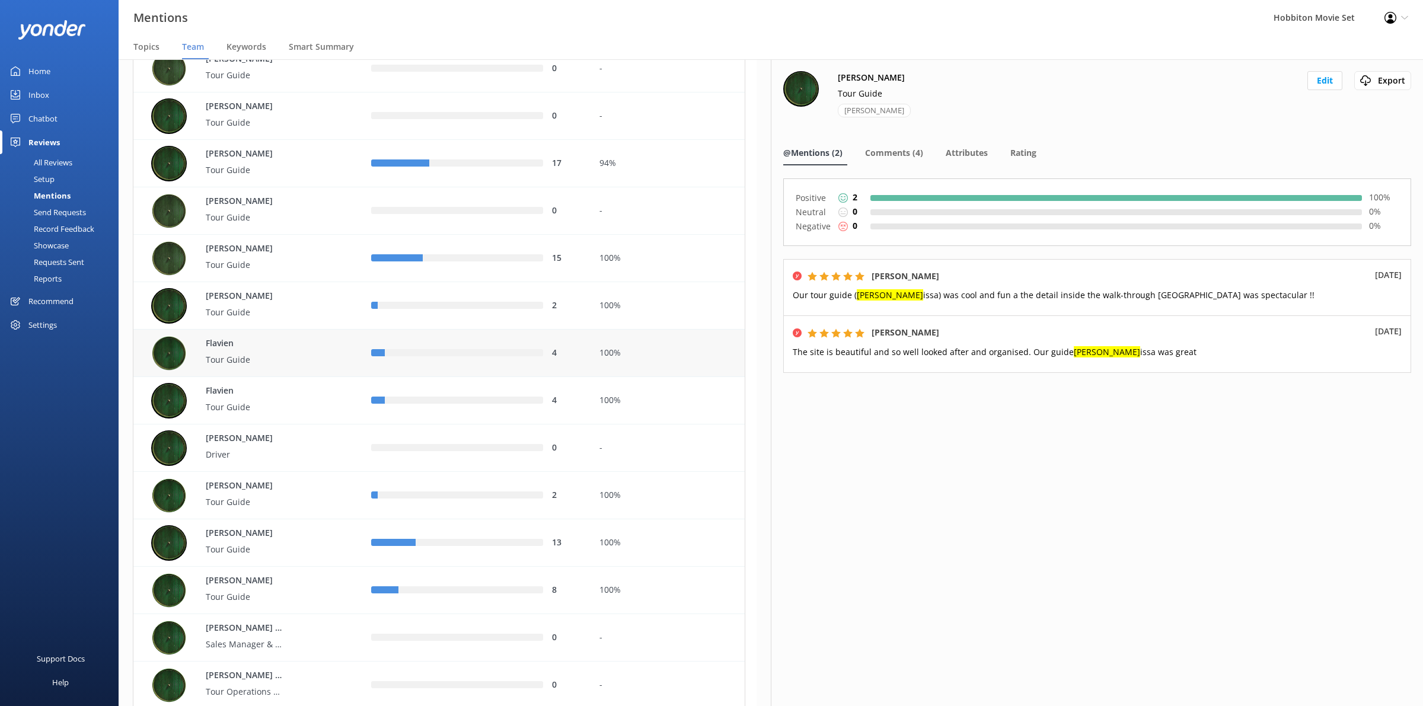
click at [617, 347] on div "100%" at bounding box center [668, 353] width 136 height 13
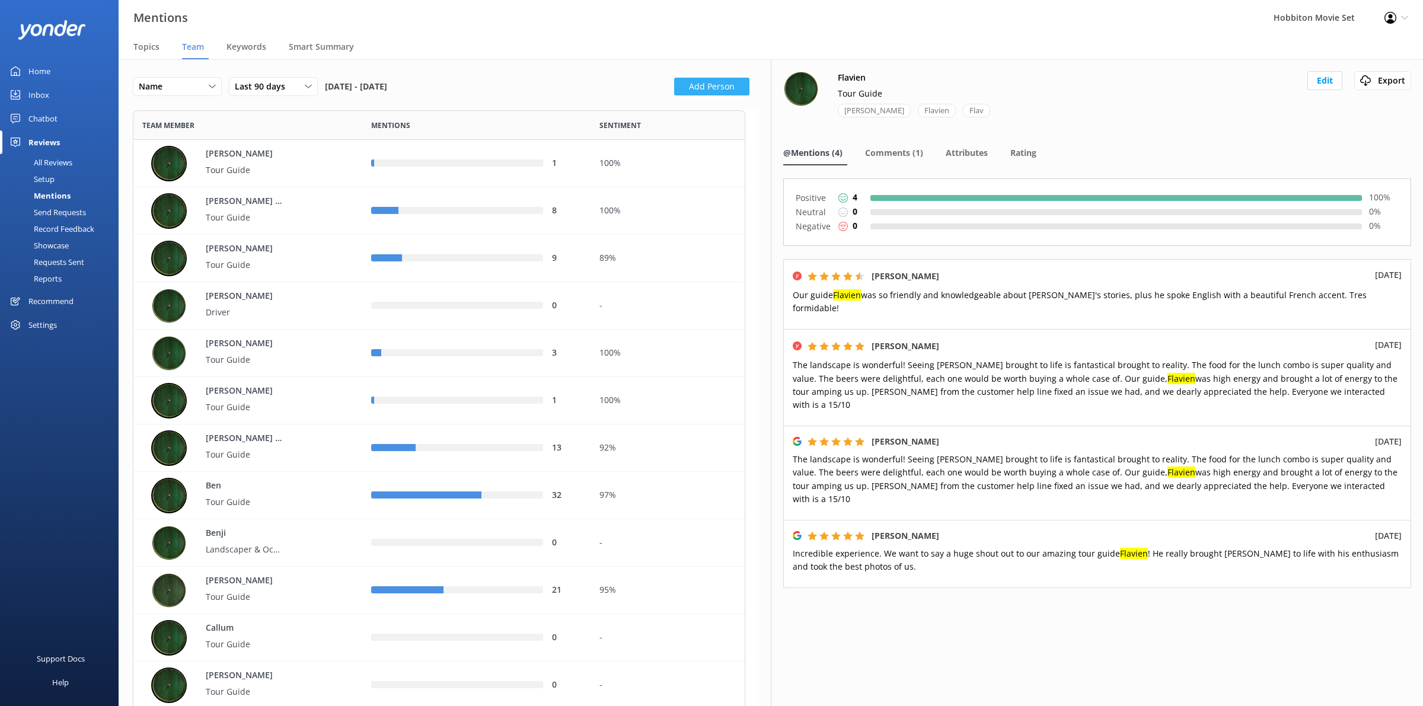
click at [706, 78] on button "Add Person" at bounding box center [711, 87] width 75 height 18
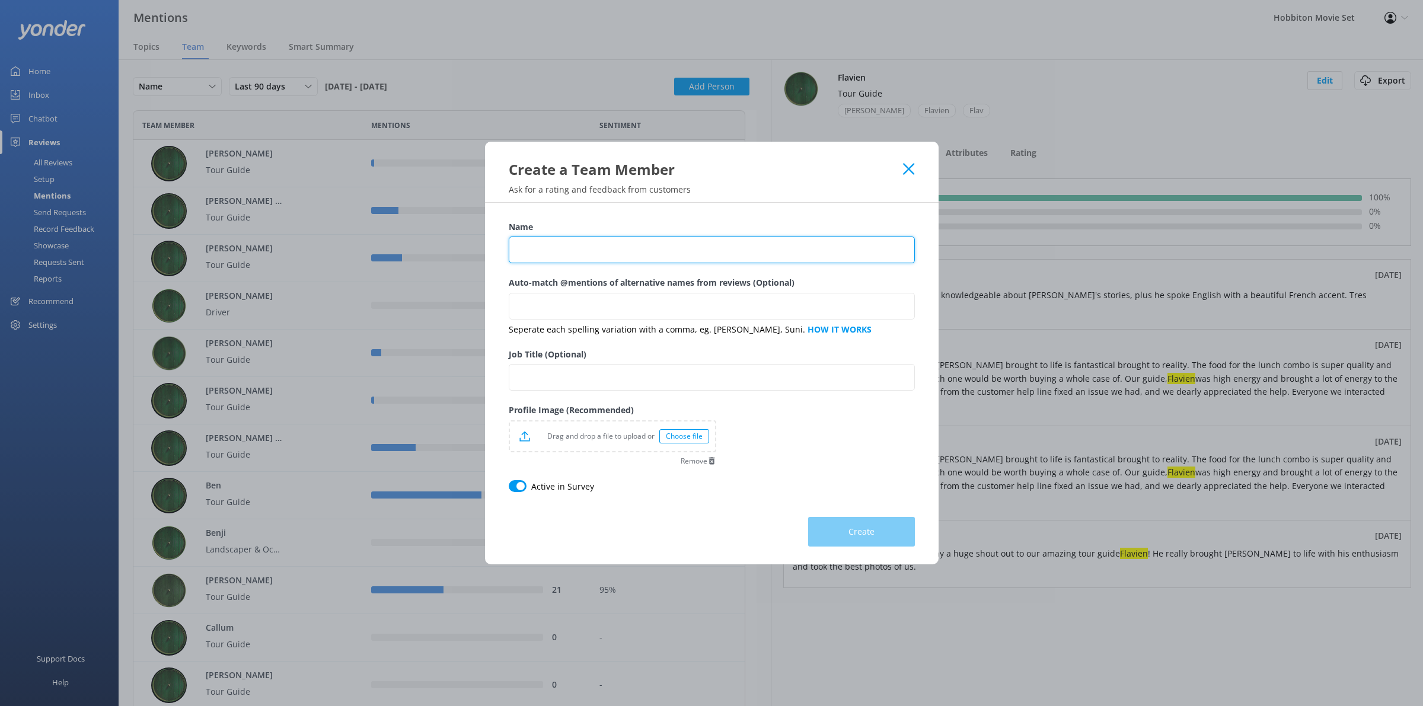
click at [688, 244] on input "Name" at bounding box center [712, 250] width 406 height 27
type input "A"
type input "[PERSON_NAME]"
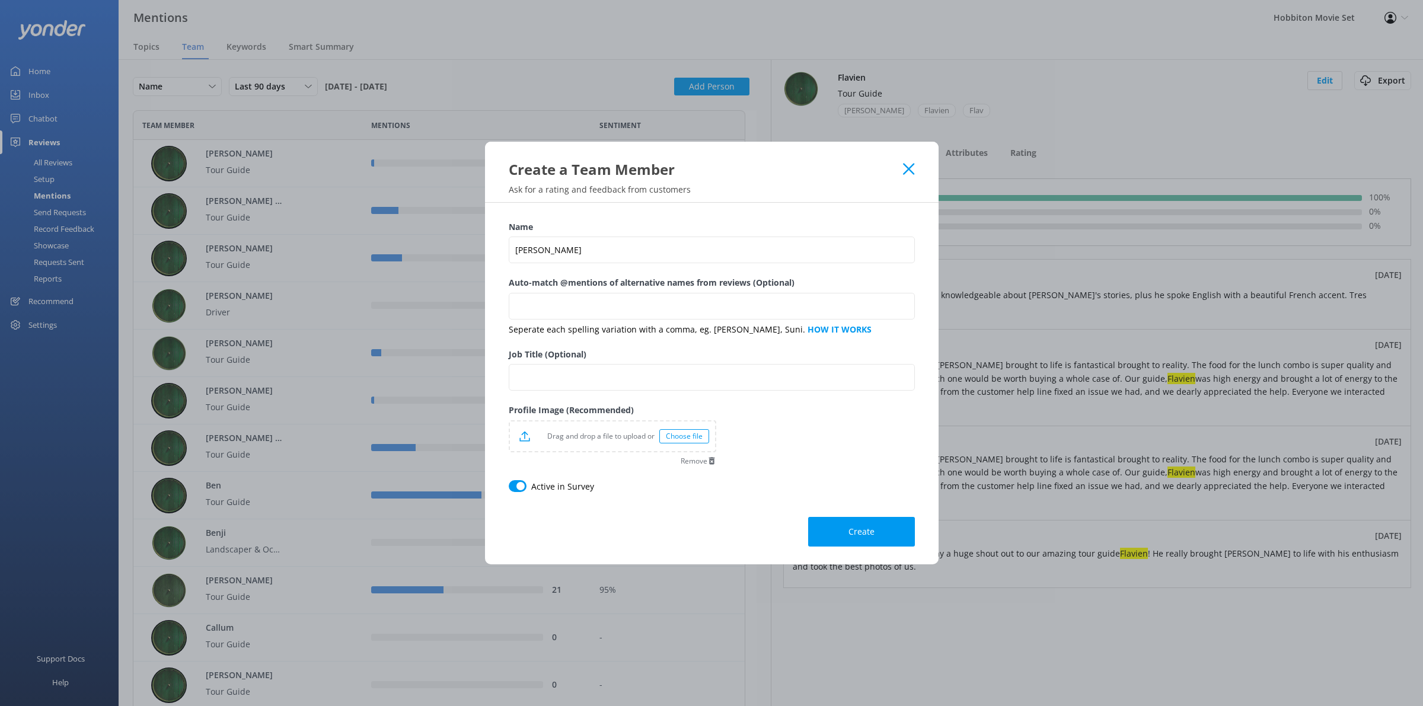
click at [658, 289] on label "Auto-match @mentions of alternative names from reviews (Optional)" at bounding box center [712, 282] width 406 height 13
click at [658, 293] on input "Auto-match @mentions of alternative names from reviews (Optional)" at bounding box center [712, 306] width 406 height 27
click at [679, 387] on input "Job Title (Optional)" at bounding box center [712, 378] width 406 height 27
type input "Tour Guide"
click at [577, 251] on input "[PERSON_NAME]" at bounding box center [712, 248] width 406 height 27
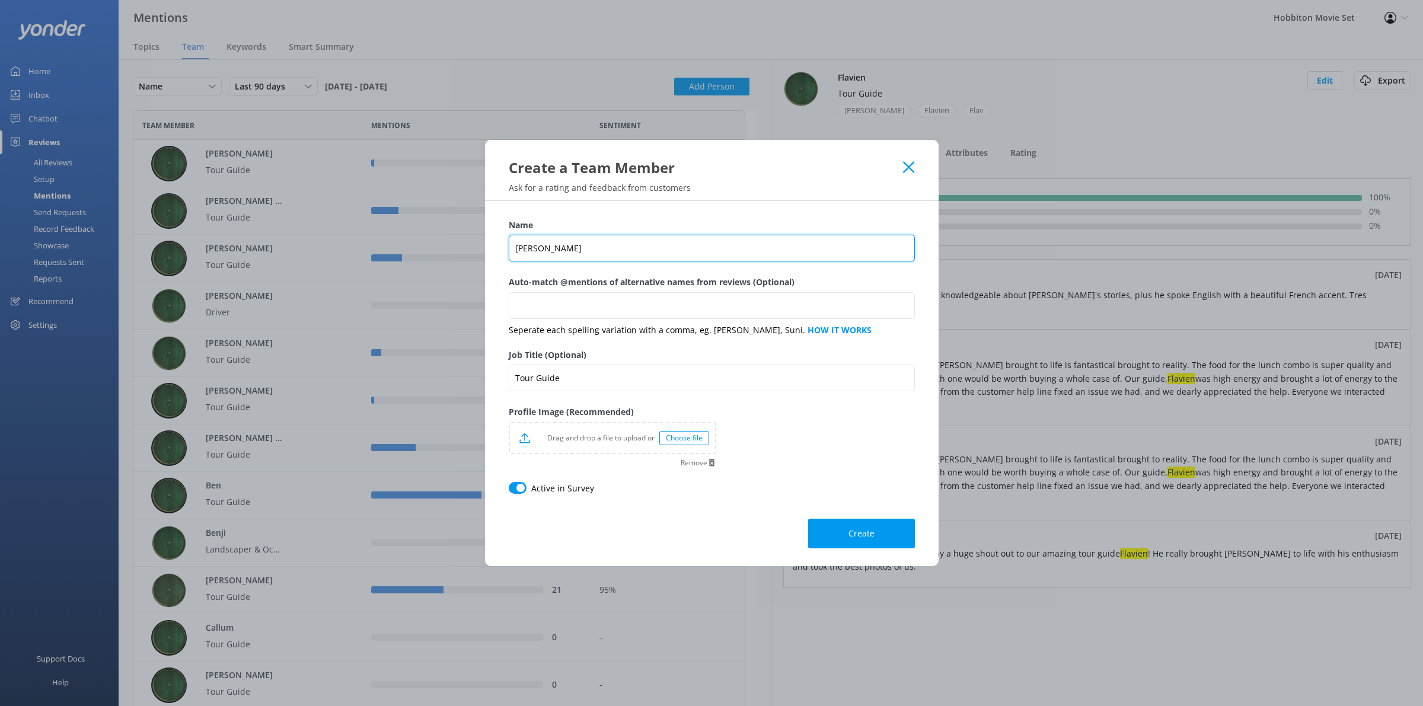
type input "[PERSON_NAME]"
click at [677, 446] on div "Drag and drop a file to upload or Choose file" at bounding box center [612, 438] width 205 height 30
click at [866, 531] on span "Create" at bounding box center [862, 534] width 26 height 12
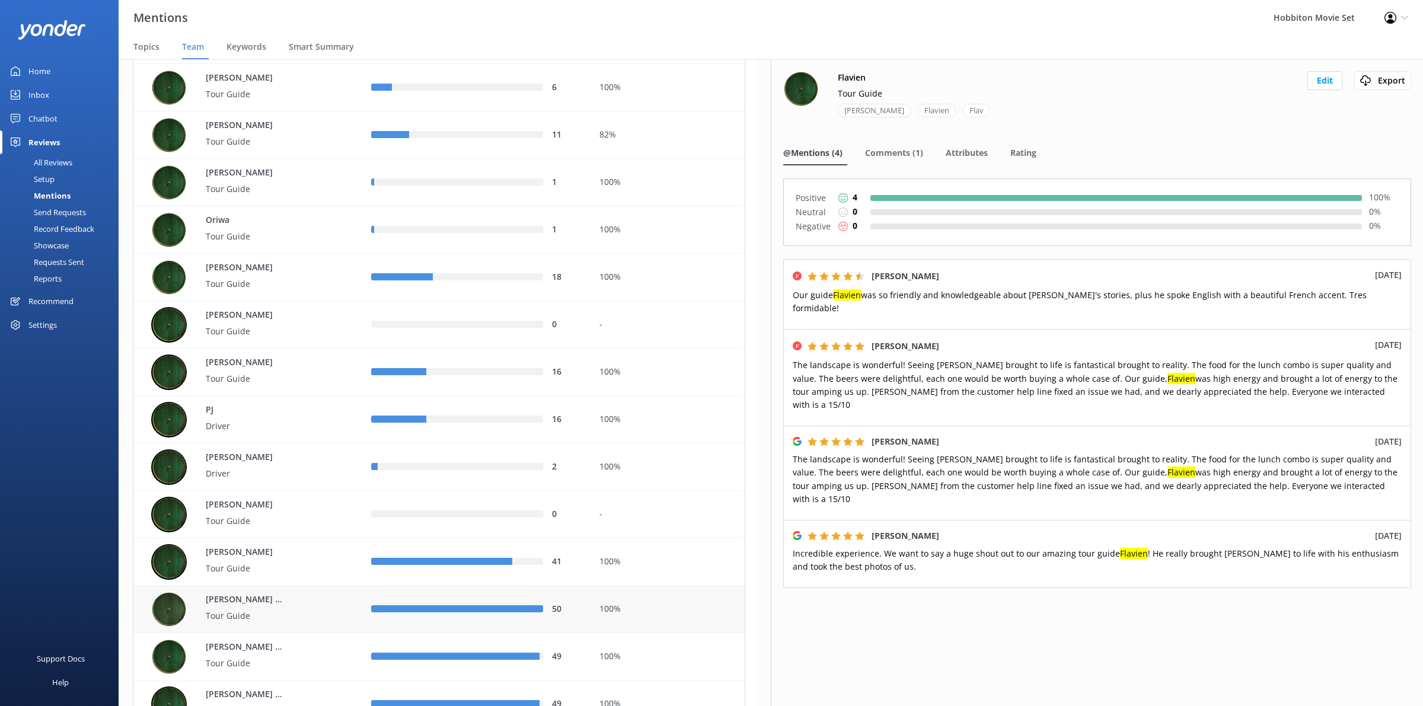
scroll to position [3632, 0]
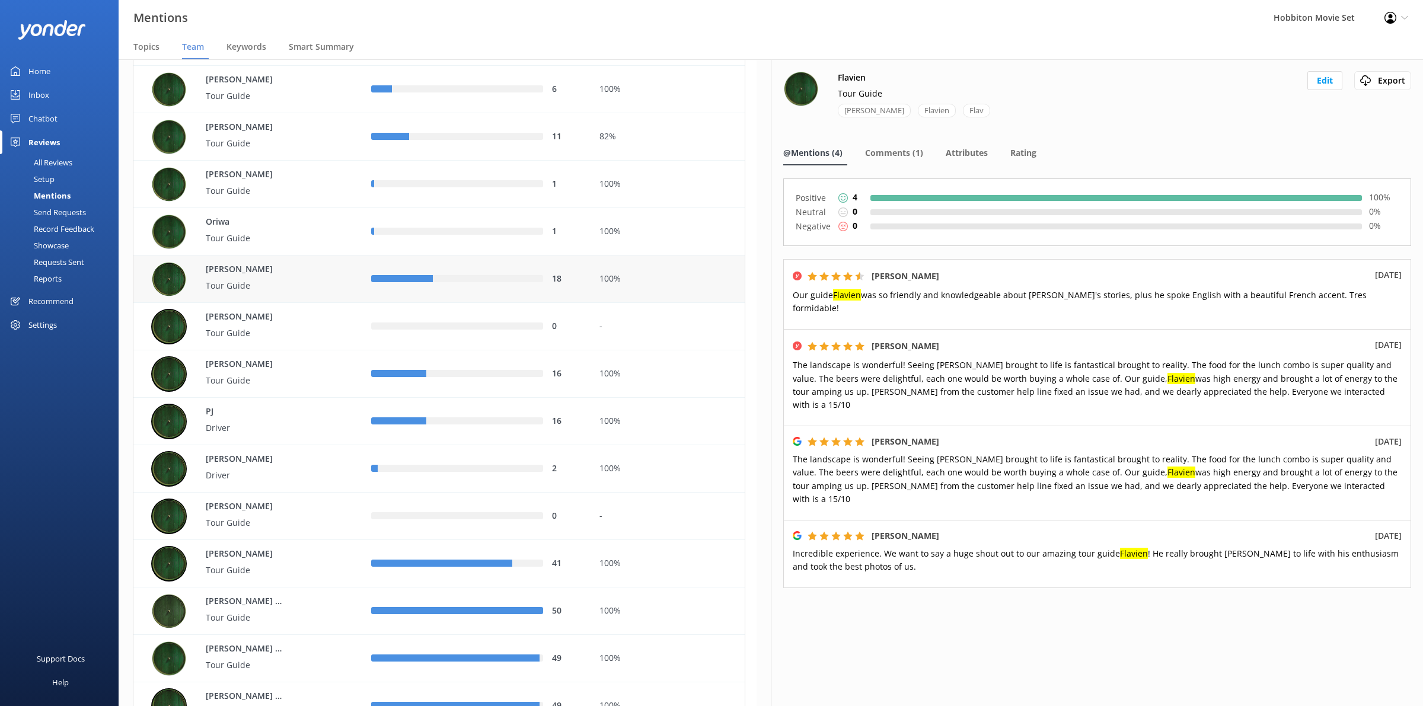
click at [317, 286] on div "[PERSON_NAME] Tour Guide" at bounding box center [252, 280] width 202 height 36
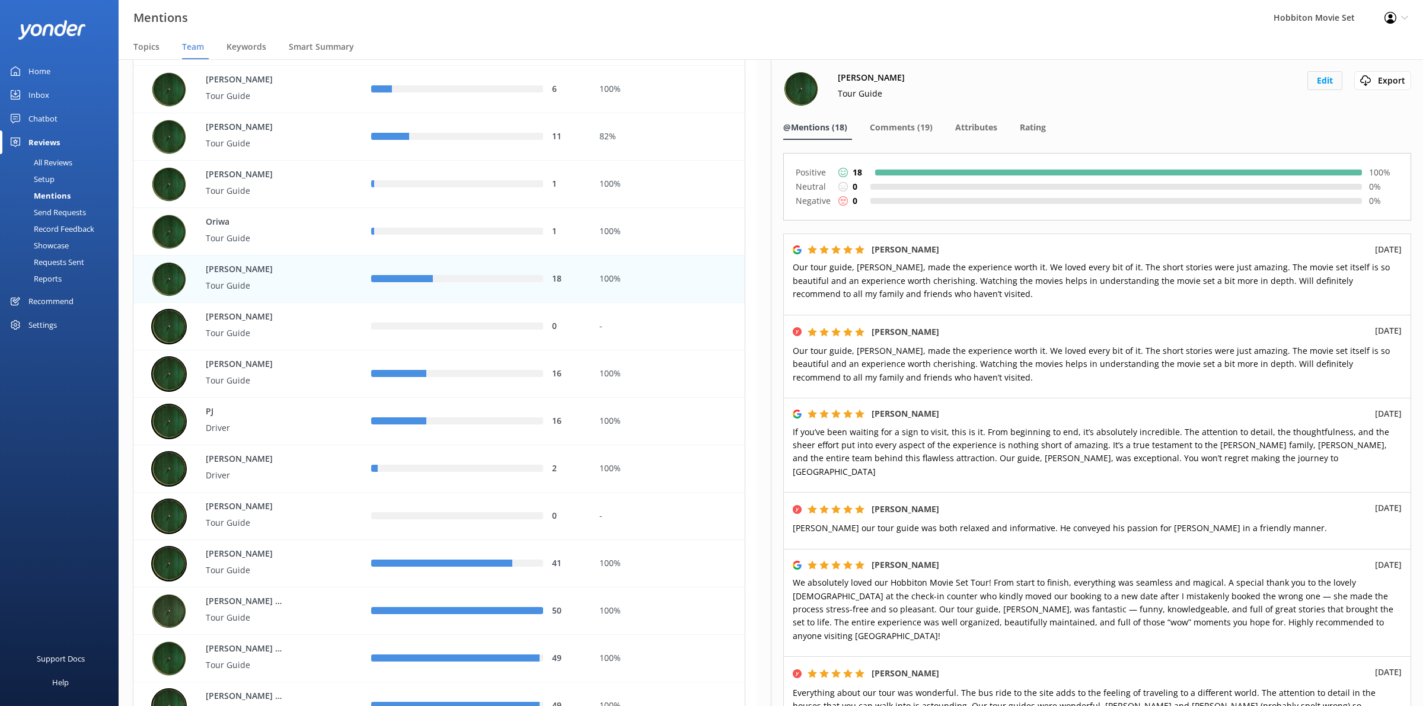
click at [1308, 78] on button "Edit" at bounding box center [1325, 80] width 35 height 19
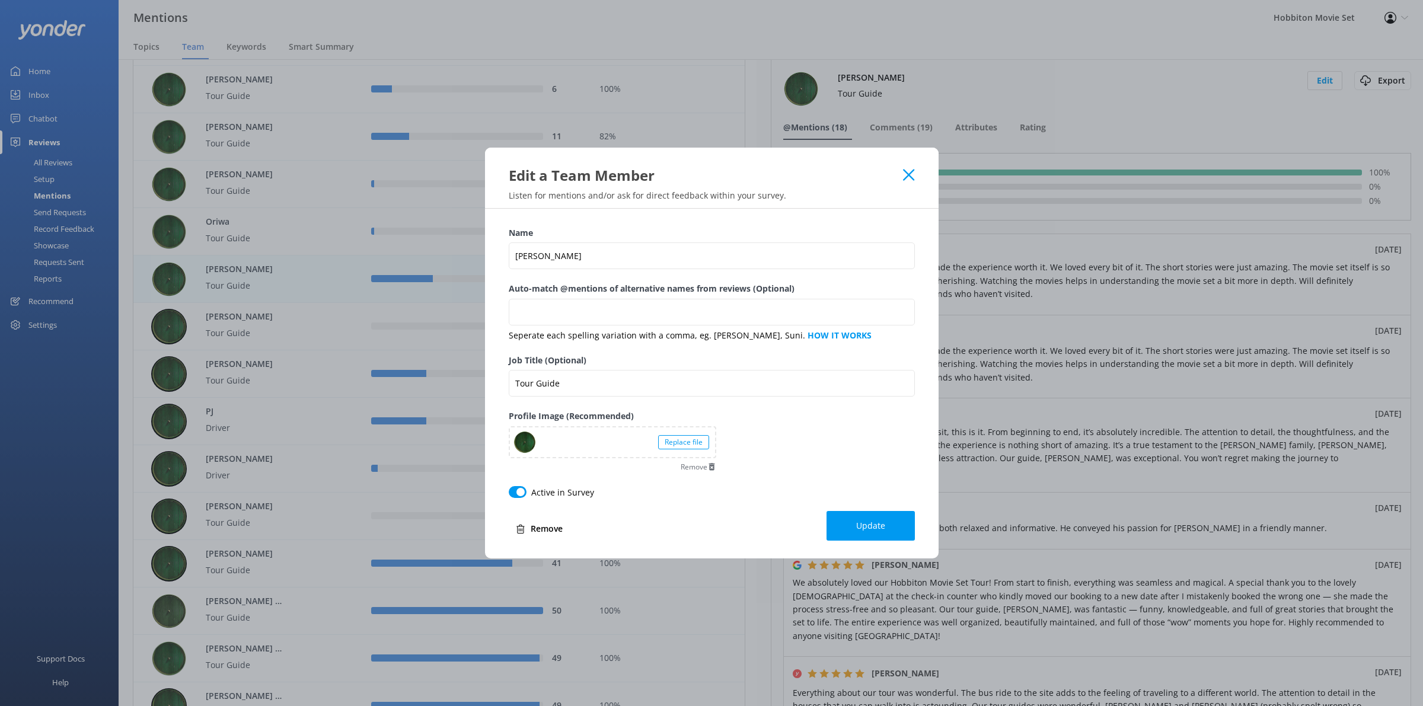
click at [674, 247] on div "Name [PERSON_NAME]" at bounding box center [712, 255] width 406 height 56
click at [657, 254] on input "[PERSON_NAME]" at bounding box center [712, 256] width 406 height 27
type input "[PERSON_NAME] ([GEOGRAPHIC_DATA])"
click at [632, 308] on input "Auto-match @mentions of alternative names from reviews (Optional)" at bounding box center [712, 312] width 406 height 27
type input "P"
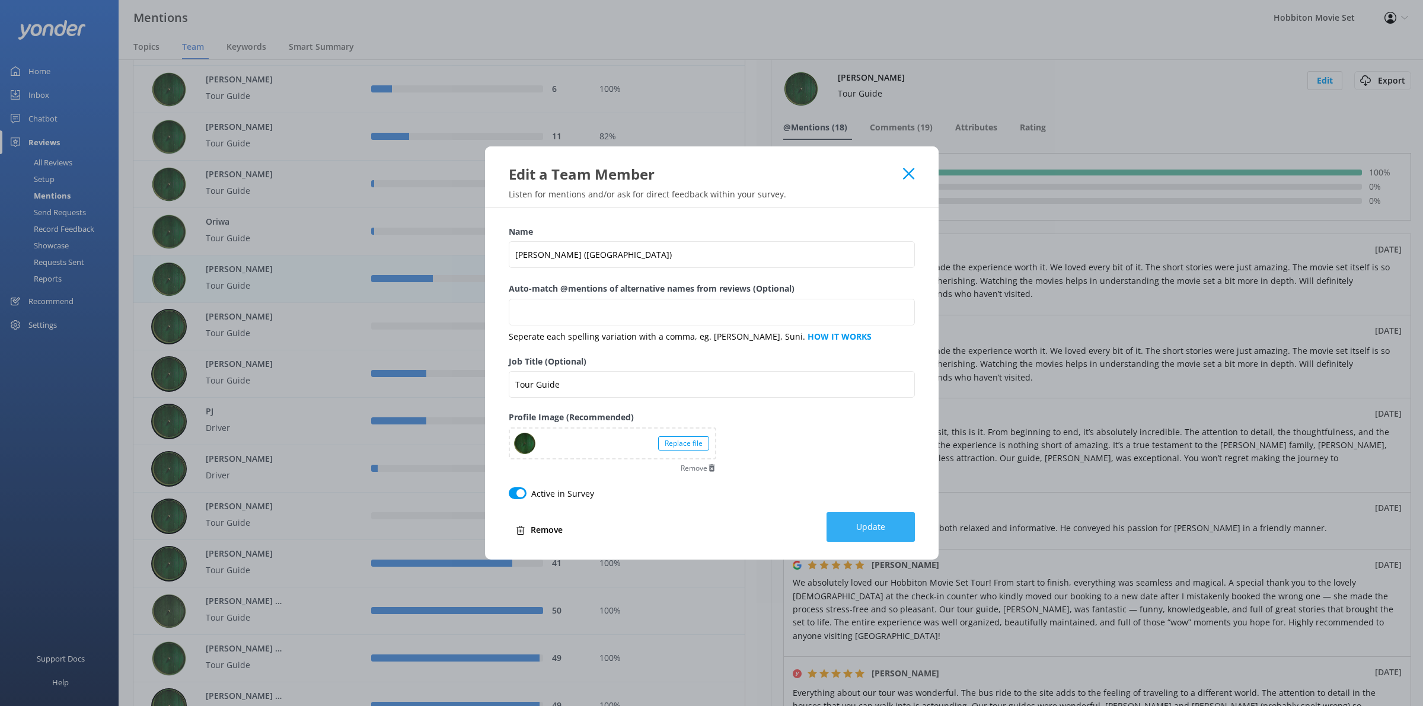
click at [838, 518] on button "Update" at bounding box center [871, 527] width 88 height 30
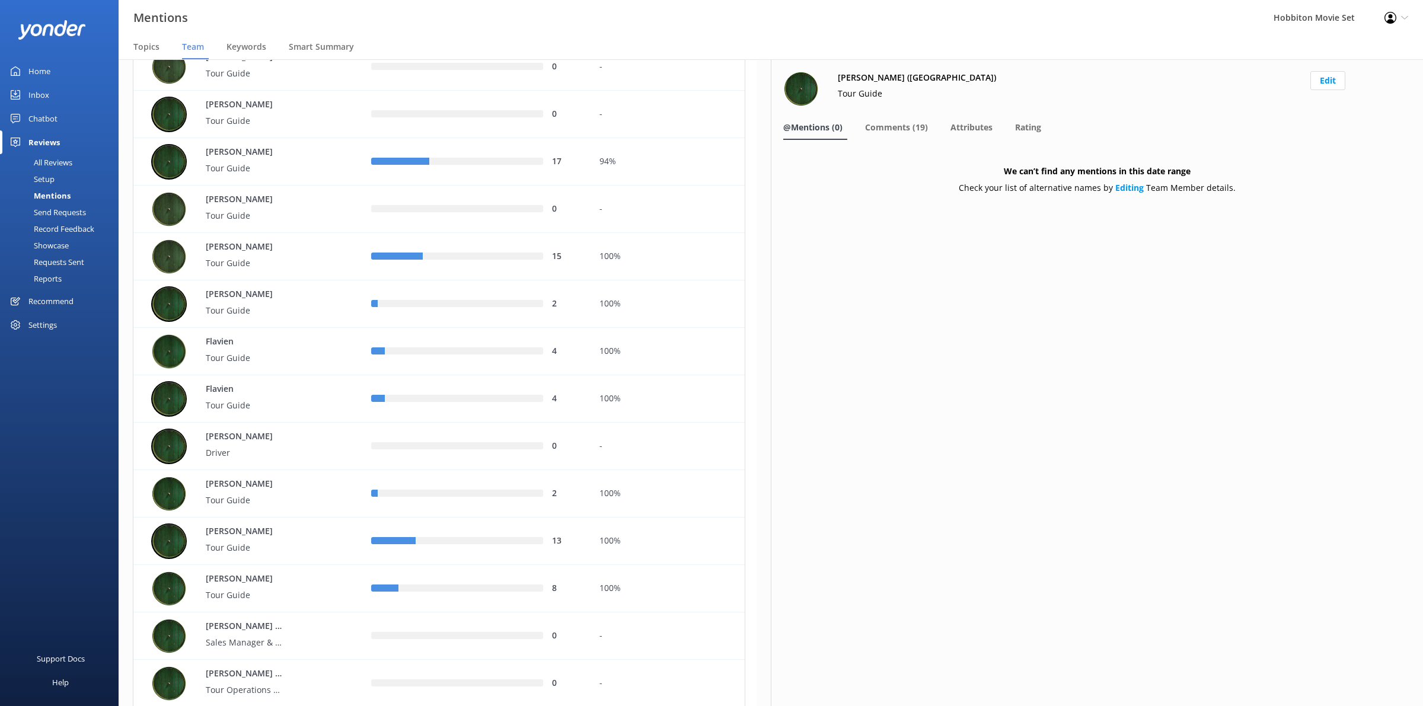
scroll to position [1260, 0]
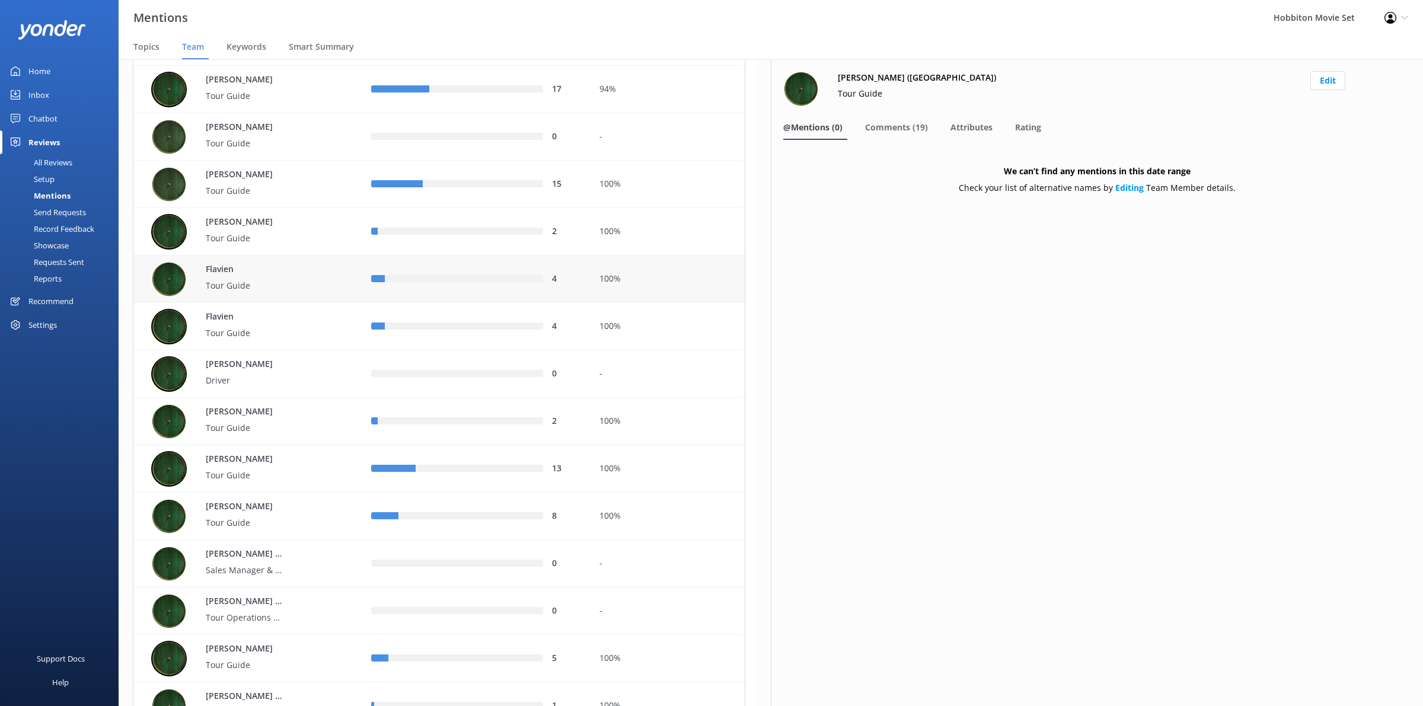
click at [597, 285] on div "100%" at bounding box center [668, 279] width 154 height 47
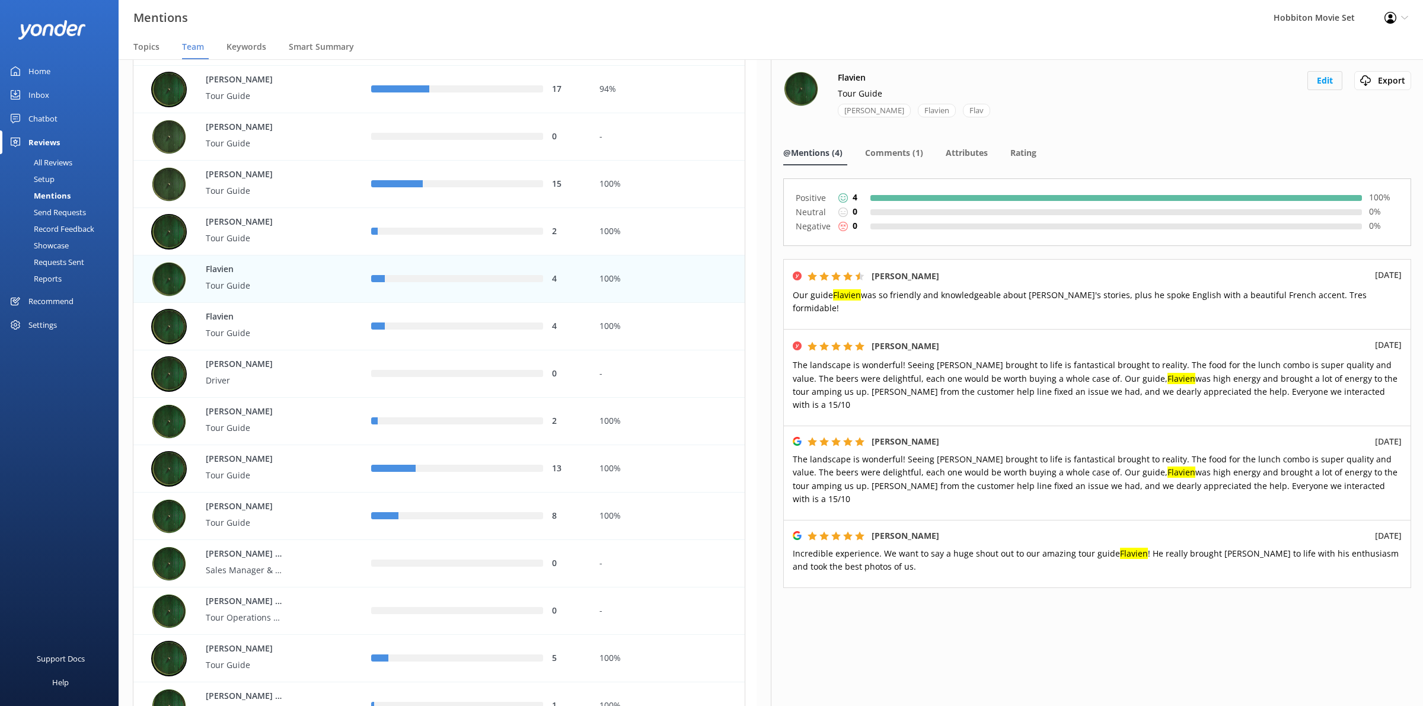
click at [1335, 86] on button "Edit" at bounding box center [1325, 80] width 35 height 19
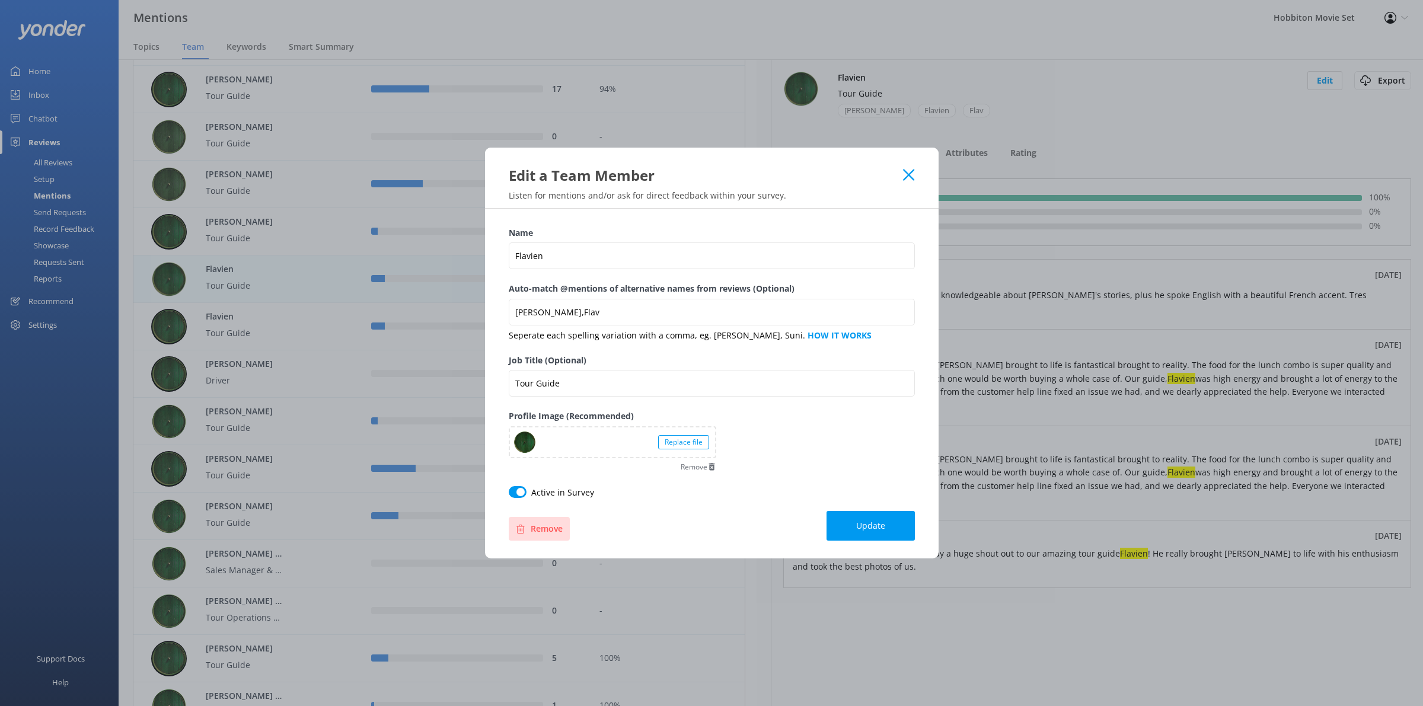
click at [528, 524] on button "Remove" at bounding box center [539, 529] width 61 height 24
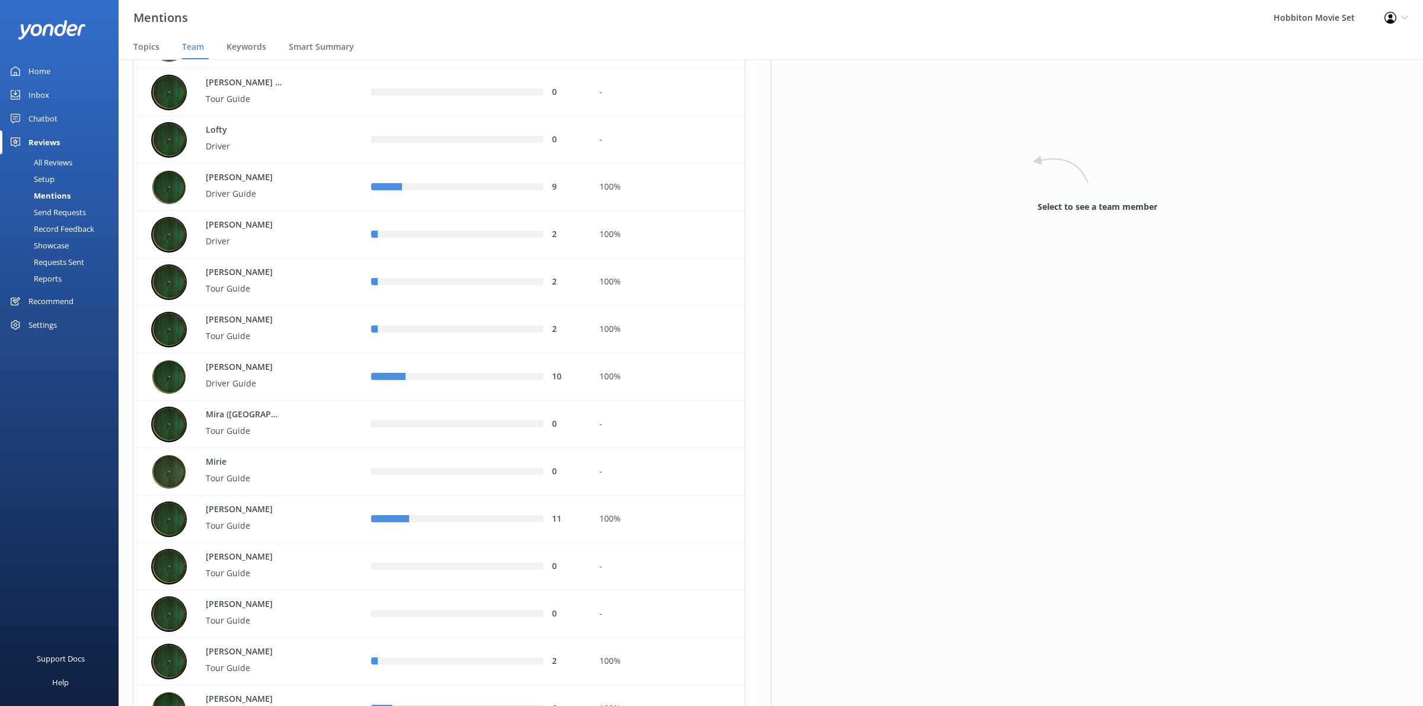
scroll to position [3632, 0]
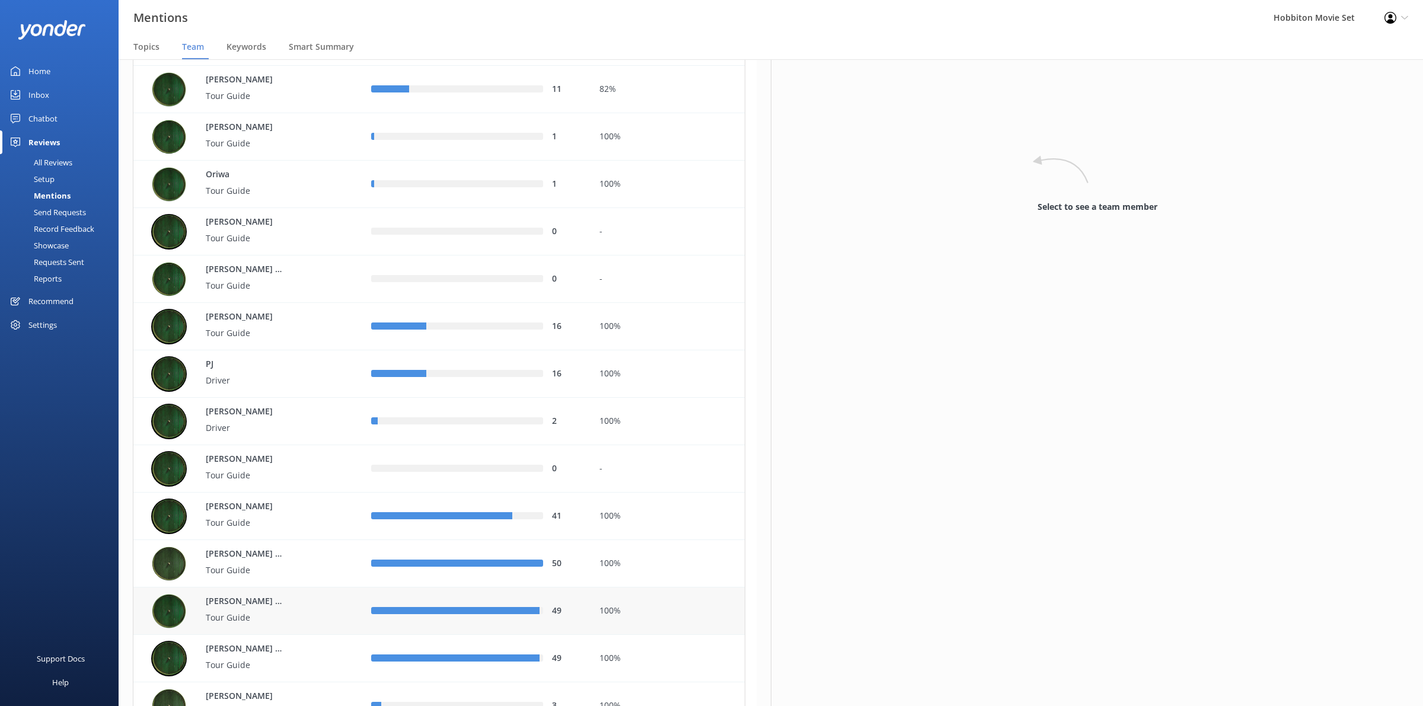
click at [614, 616] on div "100%" at bounding box center [668, 611] width 136 height 13
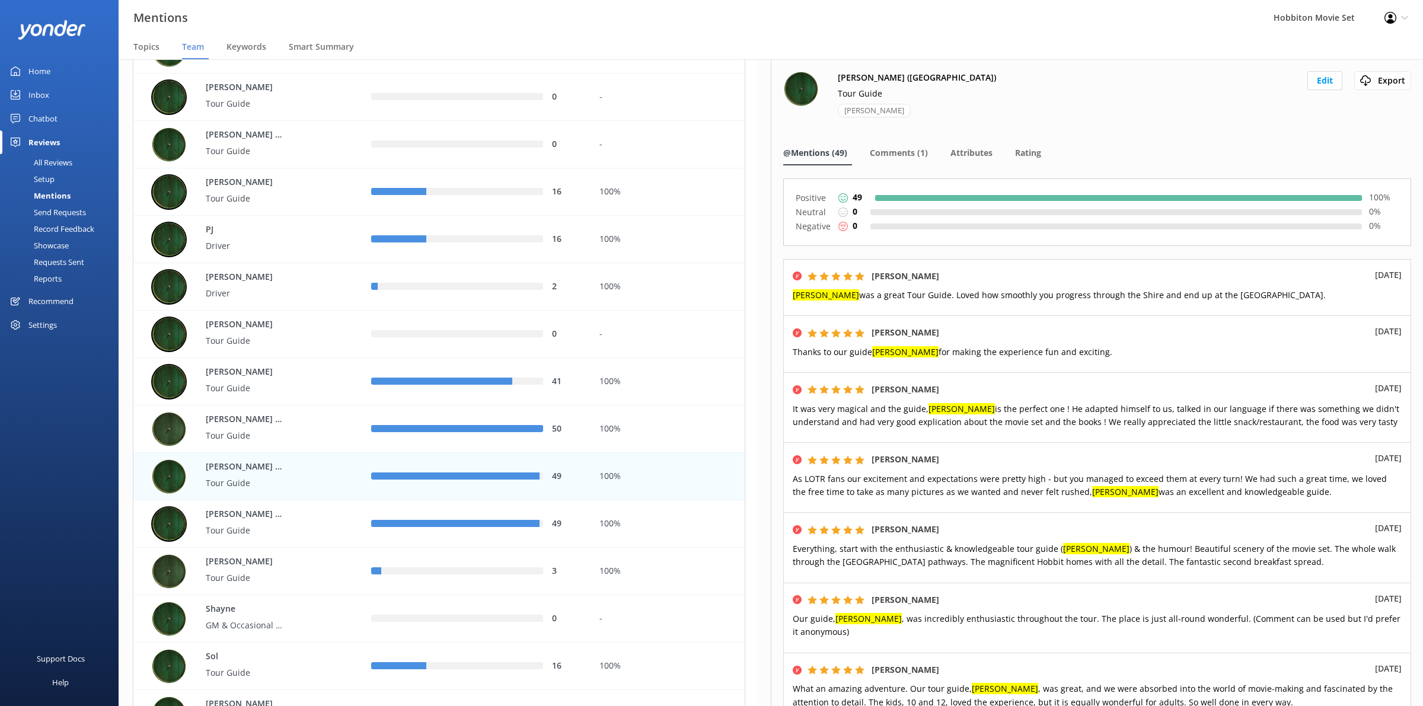
scroll to position [3780, 0]
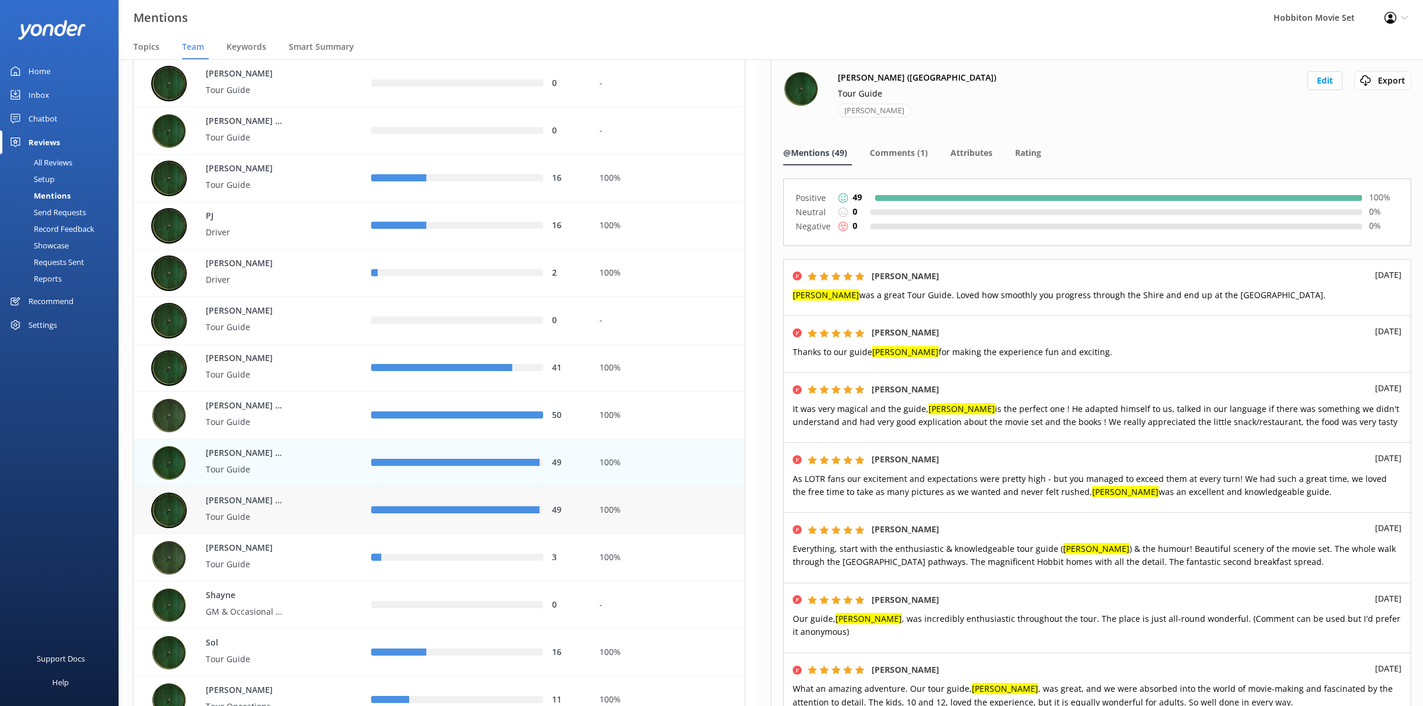
click at [659, 510] on div "100%" at bounding box center [668, 510] width 136 height 13
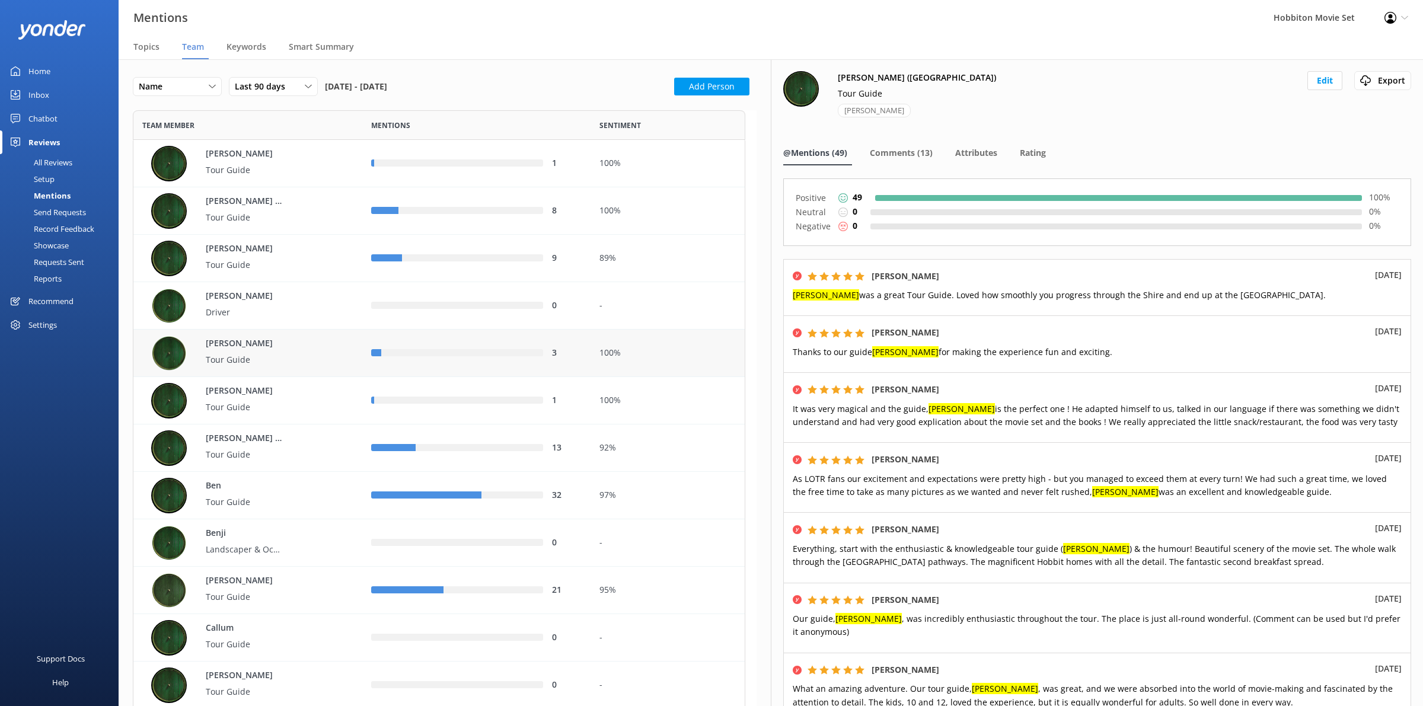
click at [648, 366] on div "100%" at bounding box center [668, 353] width 154 height 47
